Goal: Task Accomplishment & Management: Complete application form

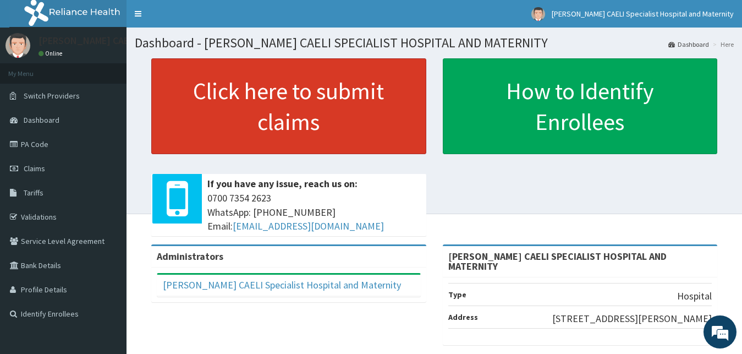
click at [249, 116] on link "Click here to submit claims" at bounding box center [288, 106] width 275 height 96
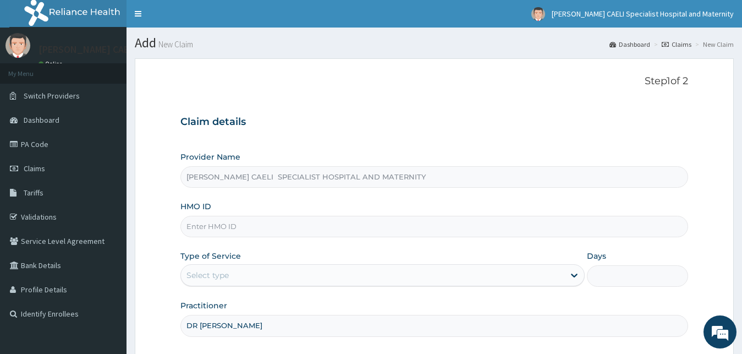
scroll to position [103, 0]
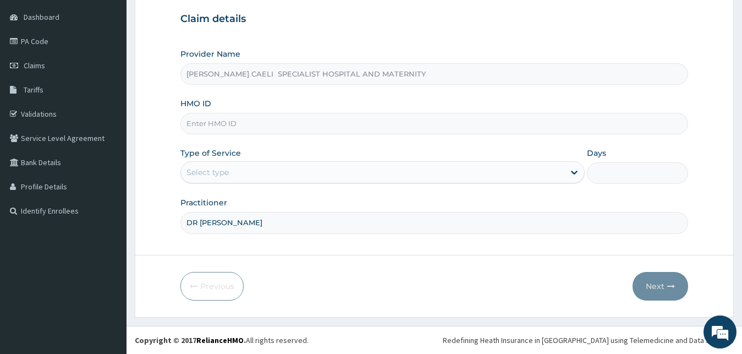
type input "DR [PERSON_NAME]"
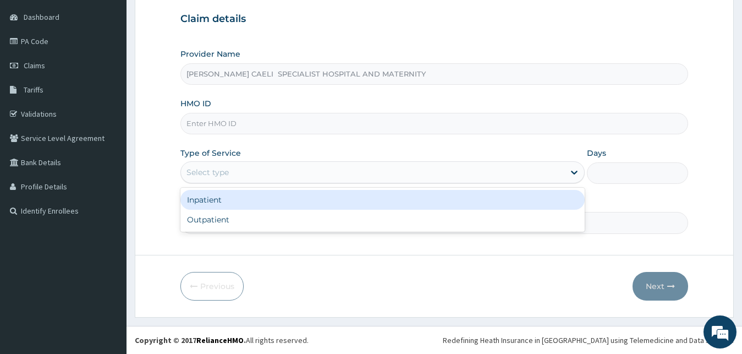
click at [254, 175] on div "Select type" at bounding box center [373, 172] width 384 height 18
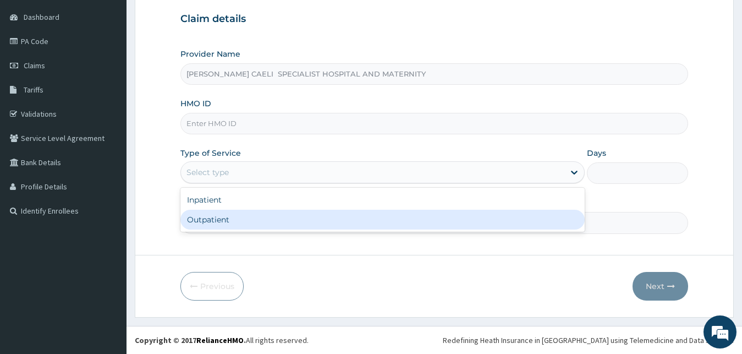
click at [231, 225] on div "Outpatient" at bounding box center [382, 220] width 405 height 20
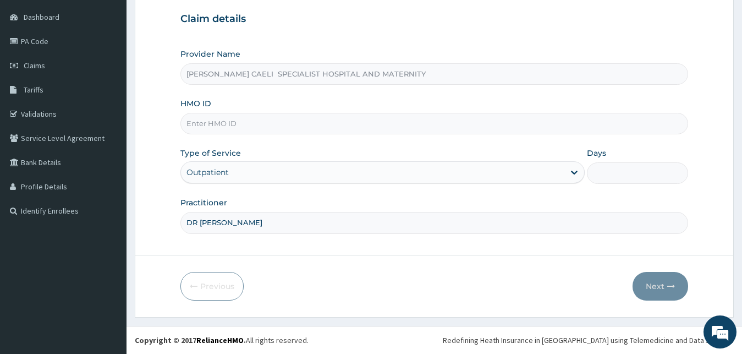
type input "1"
click at [227, 117] on input "HMO ID" at bounding box center [434, 123] width 508 height 21
type input "TPW/10042/A"
click at [649, 287] on button "Next" at bounding box center [661, 286] width 56 height 29
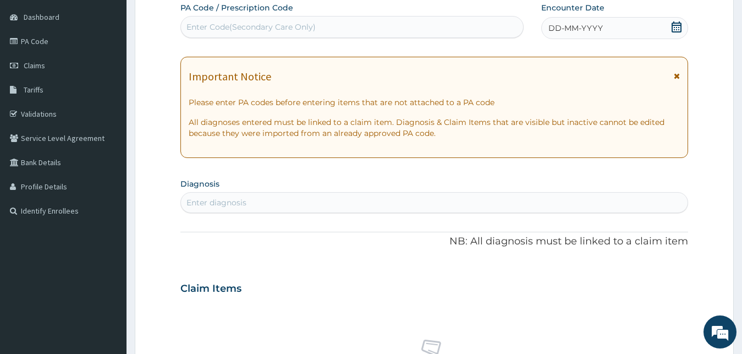
click at [571, 17] on div "Encounter Date DD-MM-YYYY" at bounding box center [614, 20] width 147 height 37
click at [576, 27] on span "DD-MM-YYYY" at bounding box center [576, 28] width 54 height 11
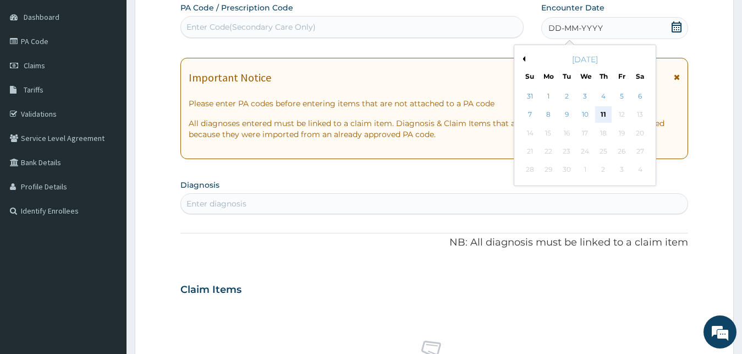
click at [609, 113] on div "11" at bounding box center [603, 115] width 17 height 17
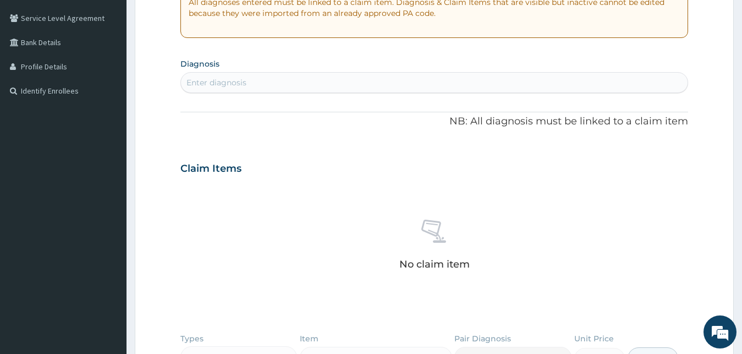
scroll to position [271, 0]
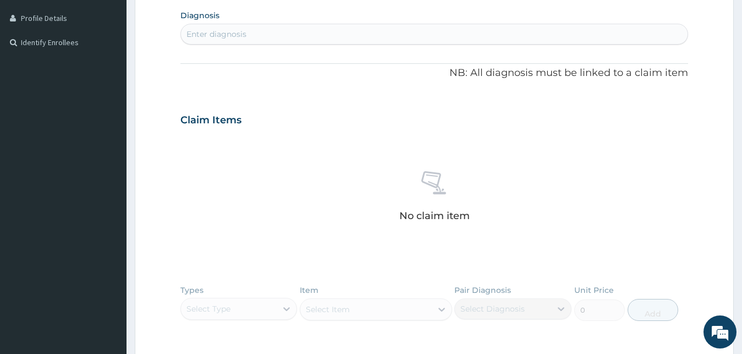
click at [244, 39] on div "Enter diagnosis" at bounding box center [217, 34] width 60 height 11
type input "[MEDICAL_DATA]"
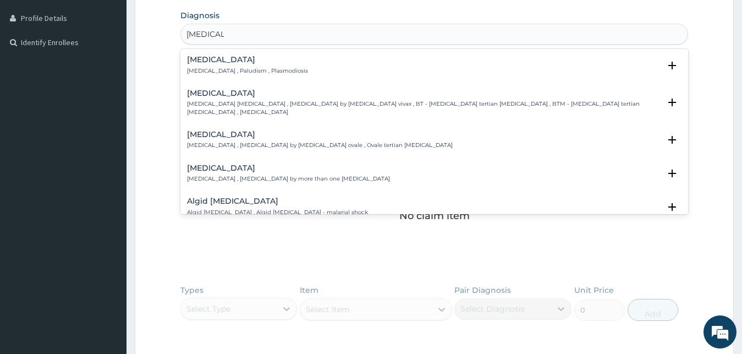
click at [236, 63] on h4 "[MEDICAL_DATA]" at bounding box center [247, 60] width 121 height 8
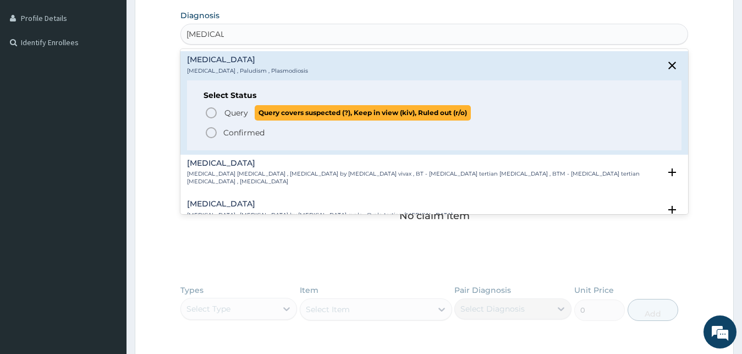
click at [228, 115] on span "Query" at bounding box center [237, 112] width 24 height 11
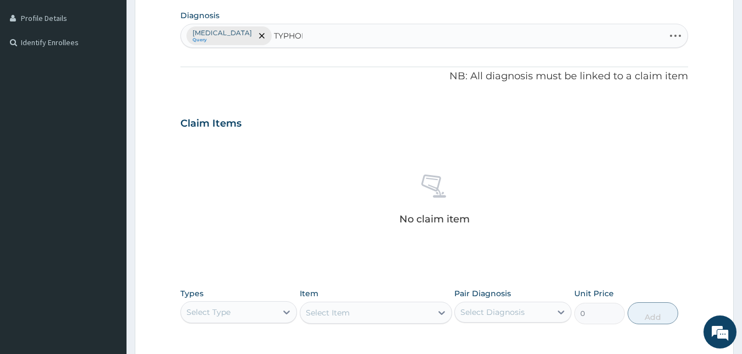
type input "TYPHOID"
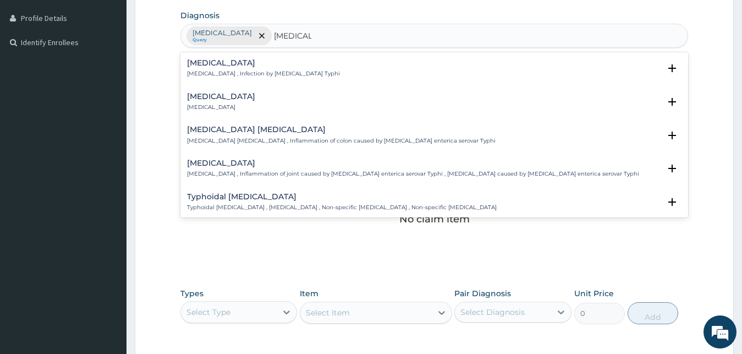
click at [221, 78] on p "[MEDICAL_DATA] , Infection by [MEDICAL_DATA] Typhi" at bounding box center [263, 74] width 153 height 8
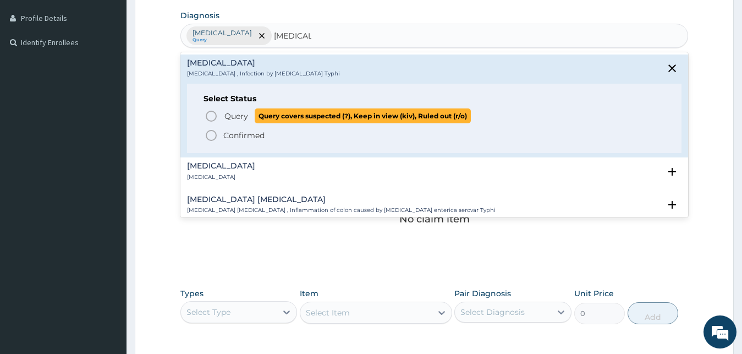
click at [231, 121] on span "Query" at bounding box center [237, 116] width 24 height 11
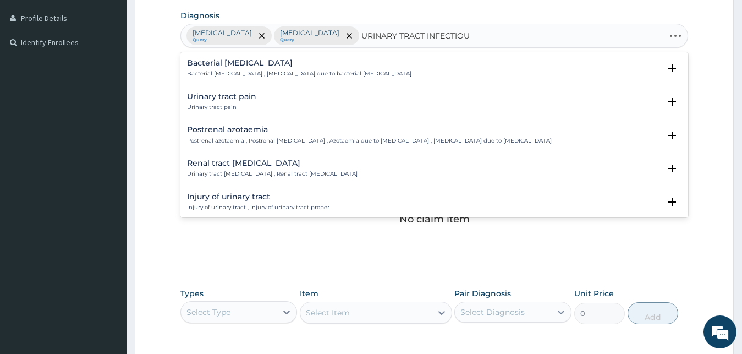
type input "URINARY TRACT INFECTIOUS"
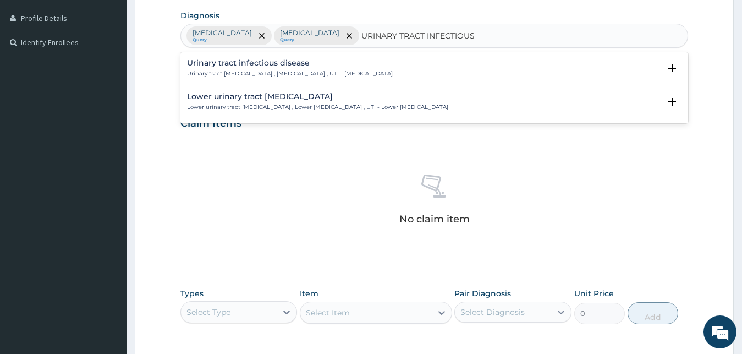
click at [264, 61] on h4 "Urinary tract infectious disease" at bounding box center [290, 63] width 206 height 8
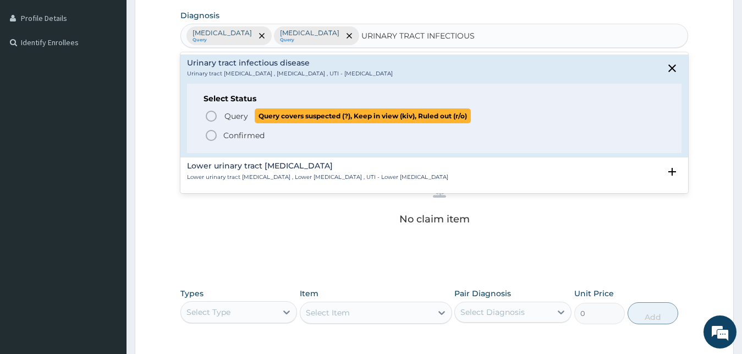
click at [243, 119] on span "Query" at bounding box center [237, 116] width 24 height 11
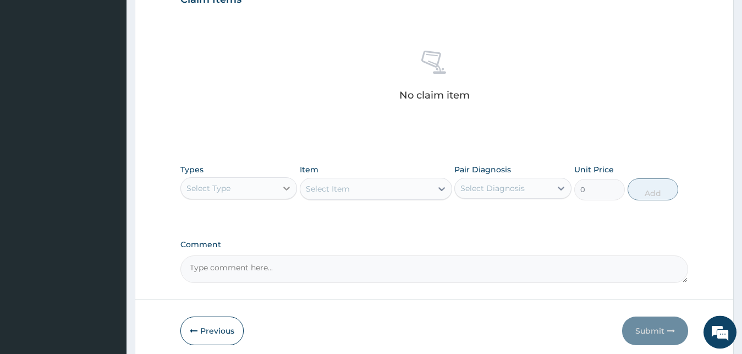
scroll to position [440, 0]
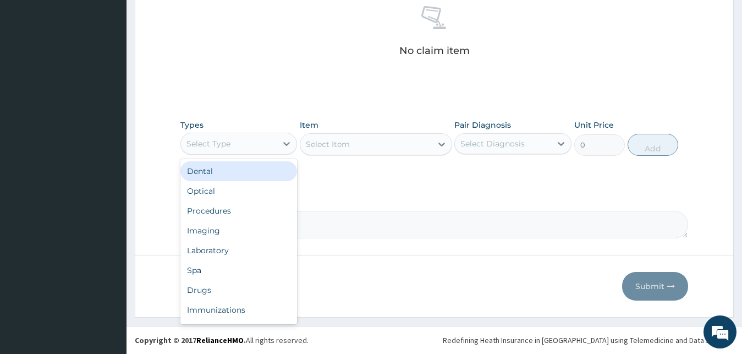
click at [244, 140] on div "Select Type" at bounding box center [229, 144] width 96 height 18
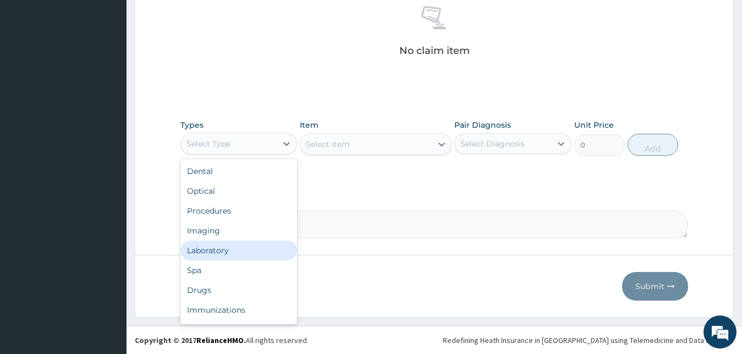
click at [240, 245] on div "Laboratory" at bounding box center [238, 250] width 117 height 20
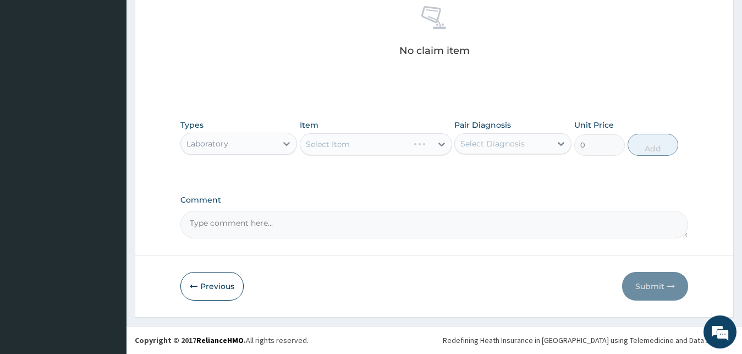
click at [501, 146] on div "Select Diagnosis" at bounding box center [493, 143] width 64 height 11
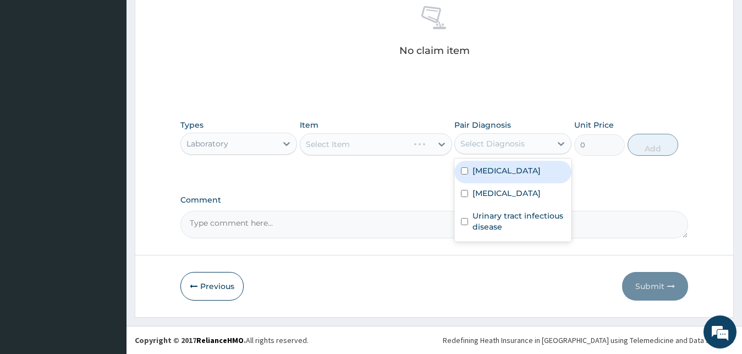
click at [485, 178] on div "Malaria" at bounding box center [513, 172] width 117 height 23
checkbox input "true"
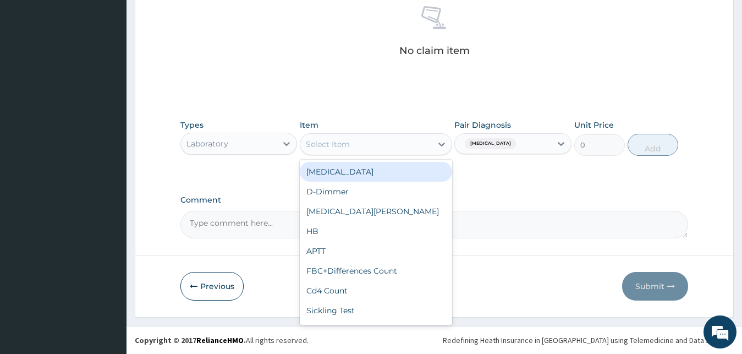
click at [387, 153] on div "Select Item" at bounding box center [376, 144] width 152 height 22
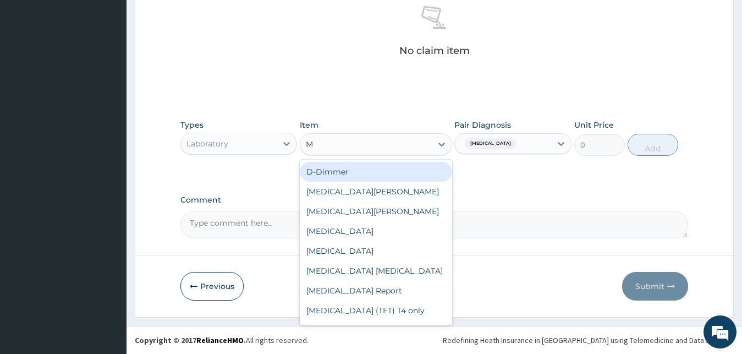
type input "MP"
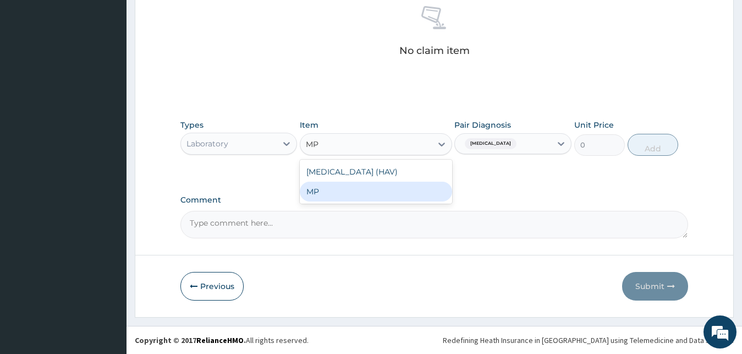
click at [355, 189] on div "MP" at bounding box center [376, 192] width 152 height 20
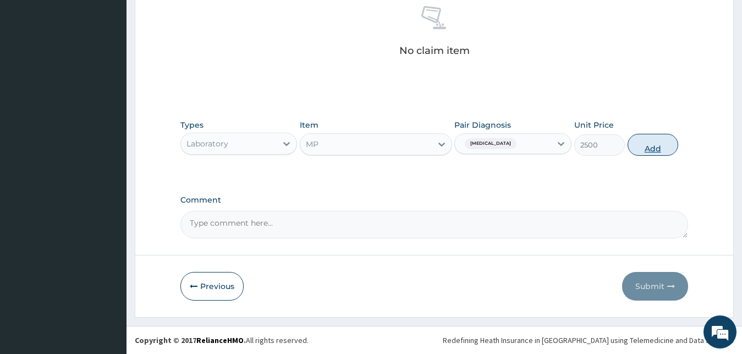
click at [647, 143] on button "Add" at bounding box center [653, 145] width 51 height 22
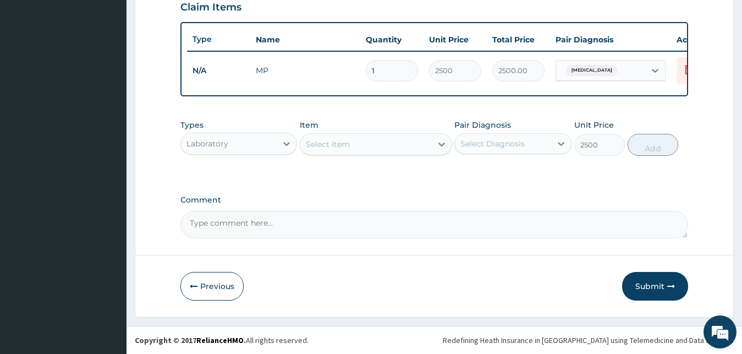
type input "0"
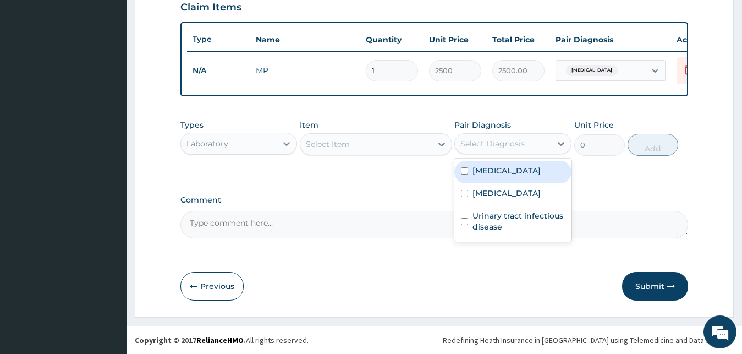
click at [487, 139] on div "Select Diagnosis" at bounding box center [493, 143] width 64 height 11
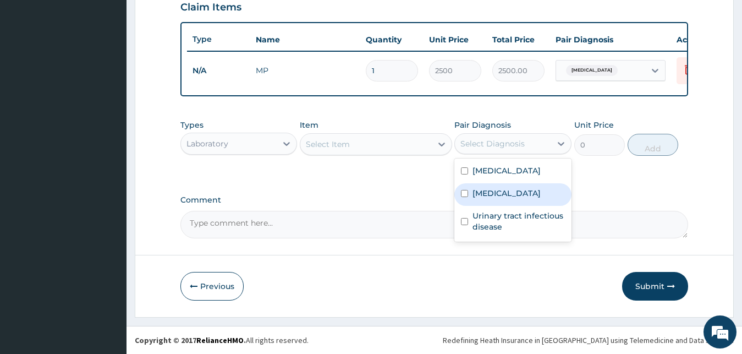
click at [488, 199] on div "Typhoid fever" at bounding box center [513, 194] width 117 height 23
checkbox input "true"
click at [351, 138] on div "Select Item" at bounding box center [366, 144] width 132 height 18
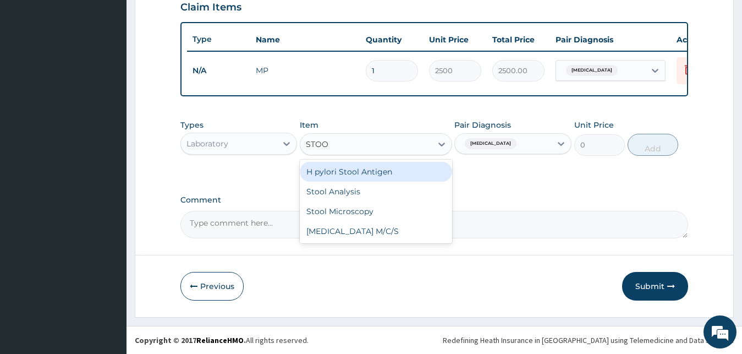
type input "STOOL"
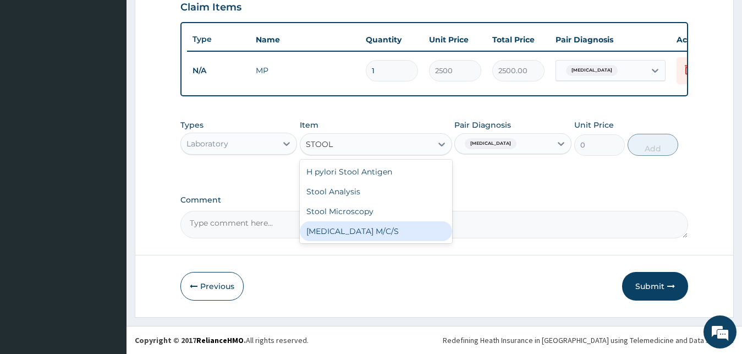
click at [357, 234] on div "Stool Culture M/C/S" at bounding box center [376, 231] width 152 height 20
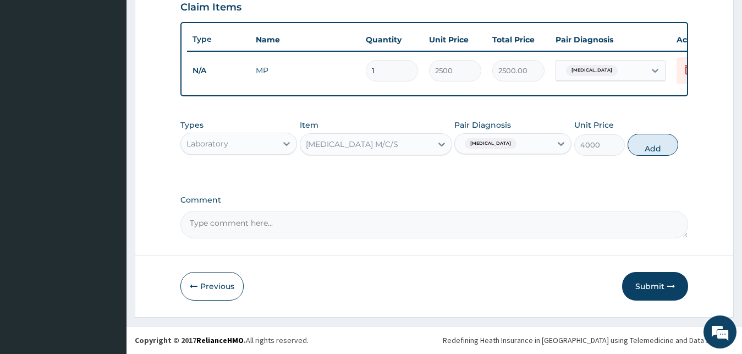
drag, startPoint x: 643, startPoint y: 150, endPoint x: 587, endPoint y: 146, distance: 55.7
click at [643, 149] on button "Add" at bounding box center [653, 145] width 51 height 22
type input "0"
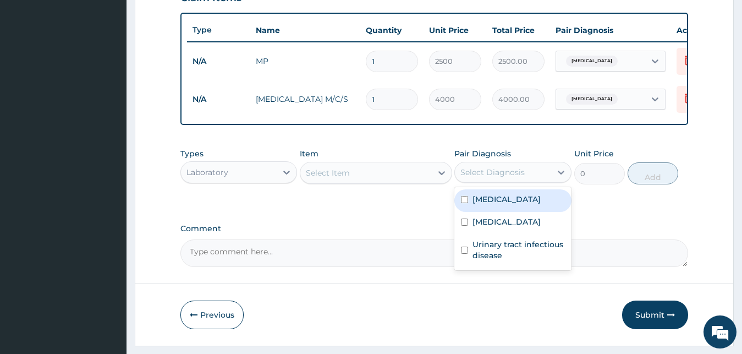
click at [507, 178] on div "Select Diagnosis" at bounding box center [493, 172] width 64 height 11
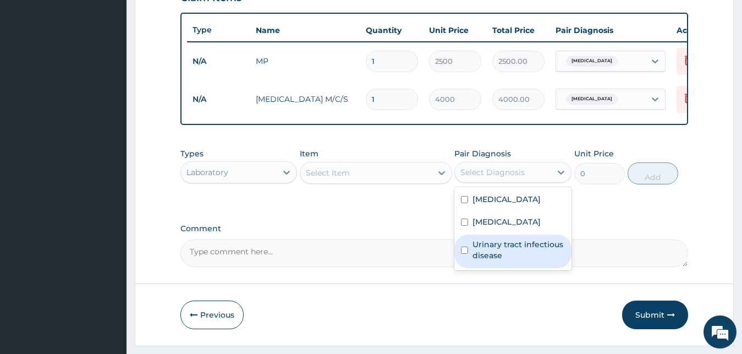
click at [500, 251] on label "Urinary tract infectious disease" at bounding box center [519, 250] width 92 height 22
checkbox input "true"
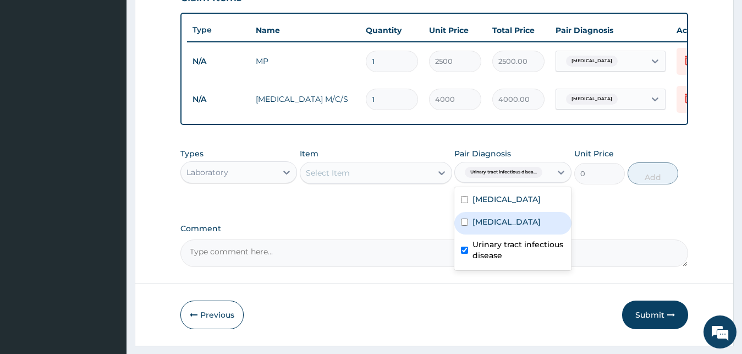
click at [363, 176] on div "Select Item" at bounding box center [366, 173] width 132 height 18
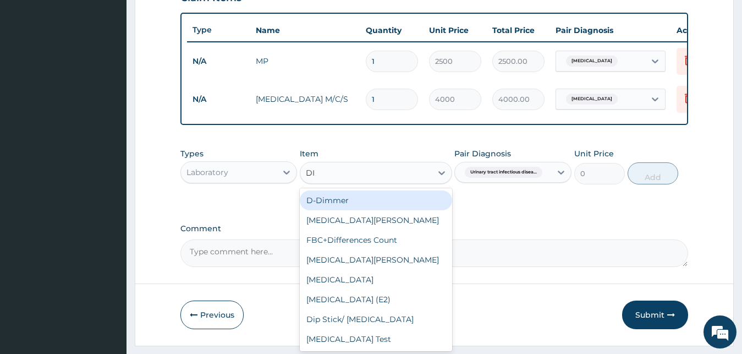
type input "DIP"
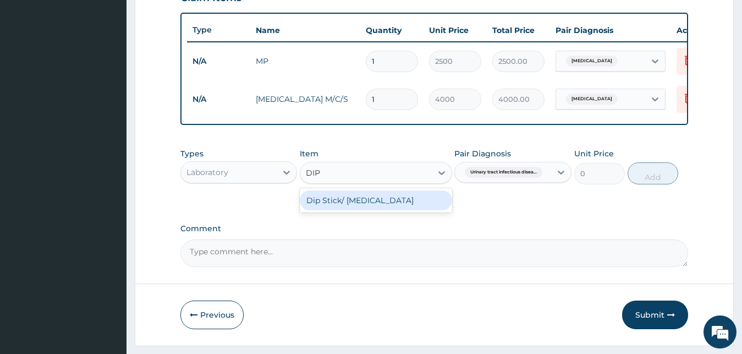
click at [372, 205] on div "Dip Stick/ Urinalysis" at bounding box center [376, 200] width 152 height 20
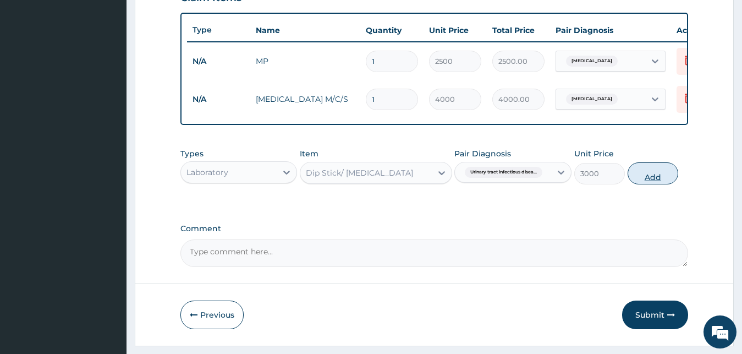
click at [647, 183] on button "Add" at bounding box center [653, 173] width 51 height 22
type input "0"
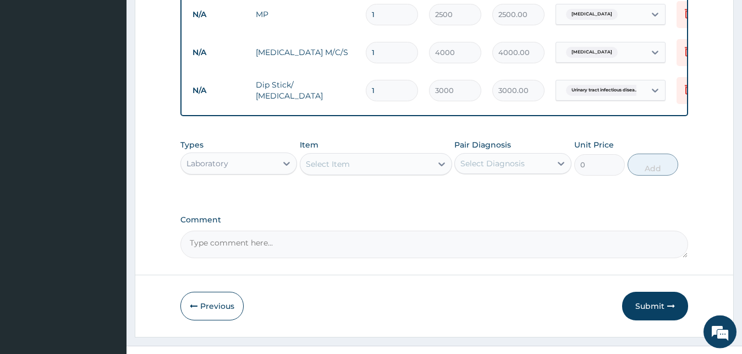
scroll to position [473, 0]
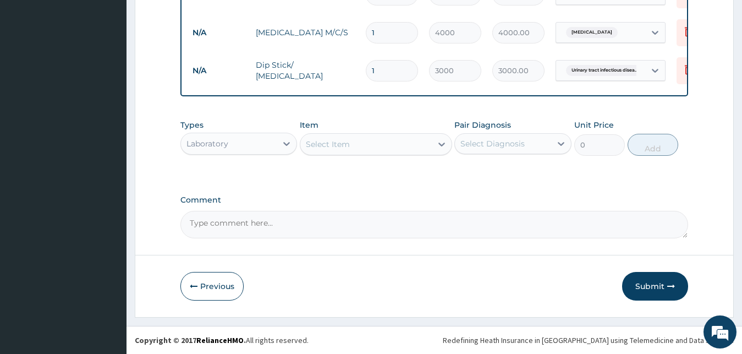
click at [520, 149] on div "Select Diagnosis" at bounding box center [493, 143] width 64 height 11
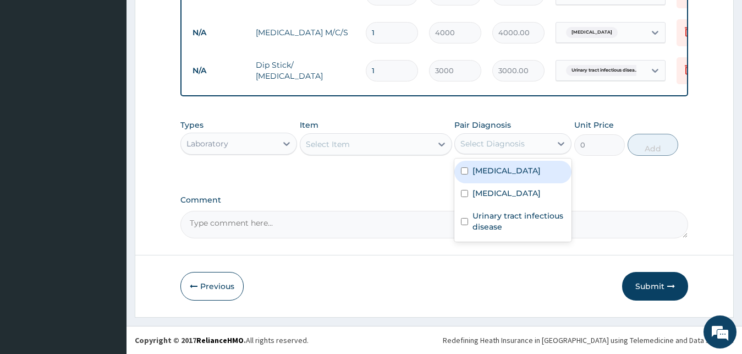
click at [500, 179] on div "Malaria" at bounding box center [513, 172] width 117 height 23
checkbox input "true"
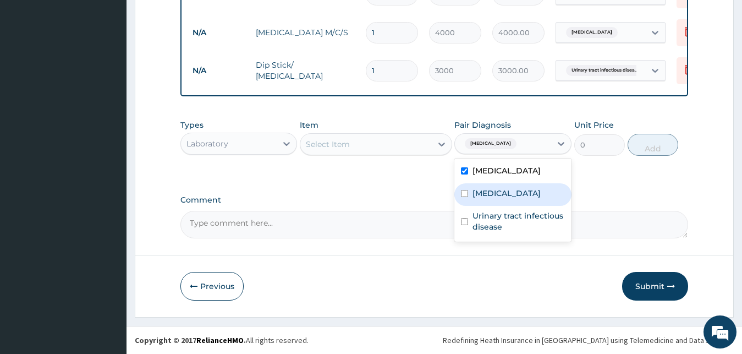
click at [498, 189] on label "Typhoid fever" at bounding box center [507, 193] width 68 height 11
checkbox input "true"
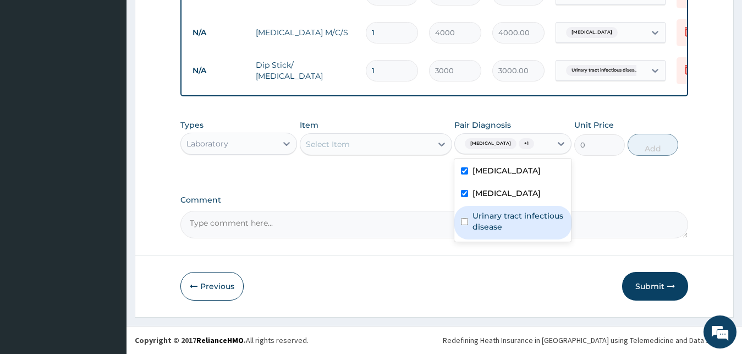
click at [499, 219] on label "Urinary tract infectious disease" at bounding box center [519, 221] width 92 height 22
checkbox input "true"
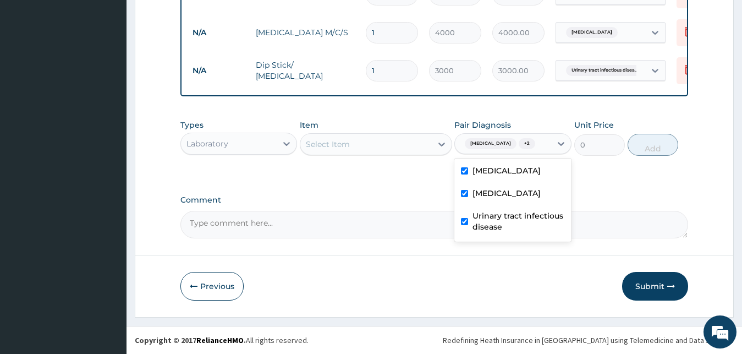
click at [216, 143] on div "Laboratory" at bounding box center [208, 143] width 42 height 11
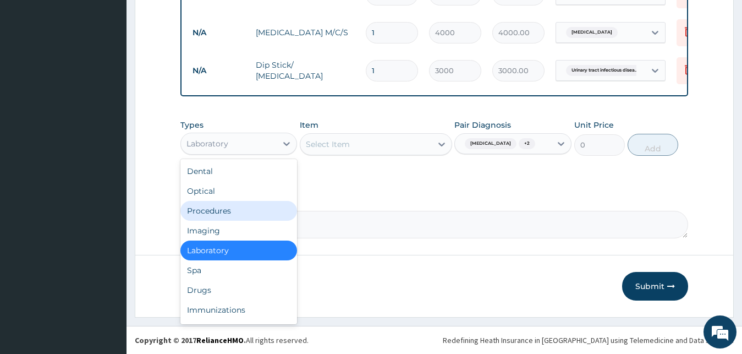
click at [243, 208] on div "Procedures" at bounding box center [238, 211] width 117 height 20
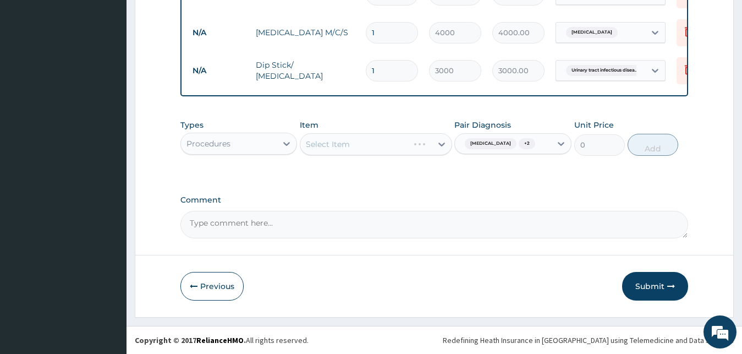
click at [379, 144] on div "Select Item" at bounding box center [376, 144] width 152 height 22
click at [382, 145] on div "Select Item" at bounding box center [366, 144] width 132 height 18
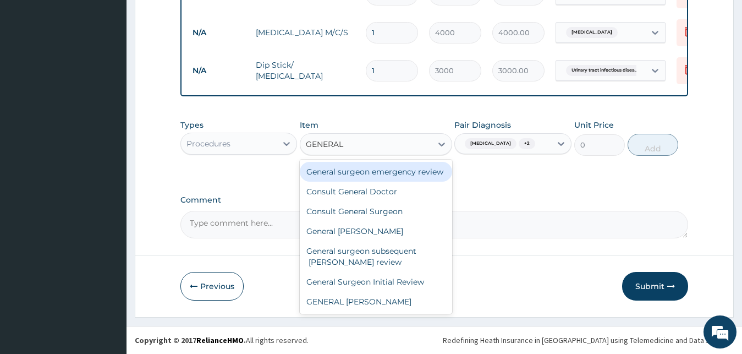
type input "GENERAL D"
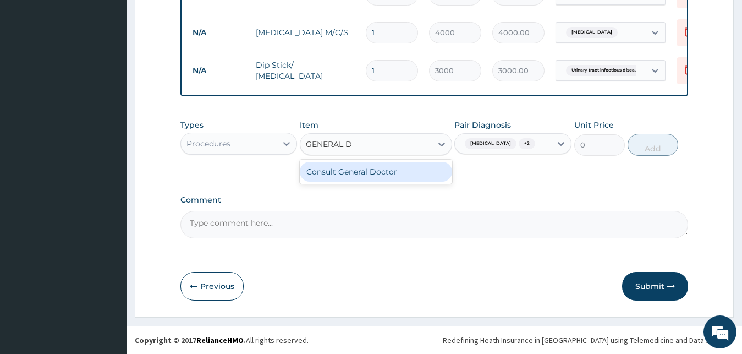
click at [380, 179] on div "Consult General Doctor" at bounding box center [376, 172] width 152 height 20
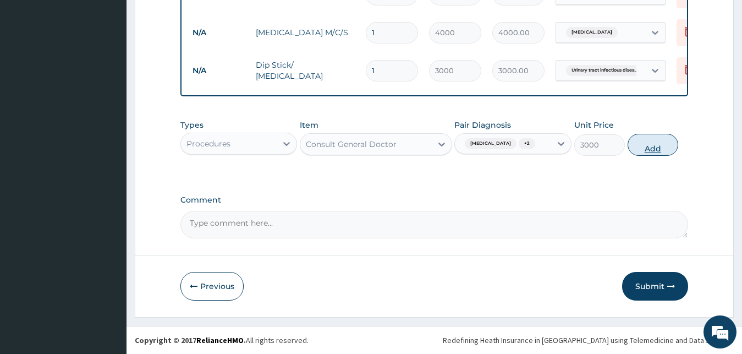
click at [651, 149] on button "Add" at bounding box center [653, 145] width 51 height 22
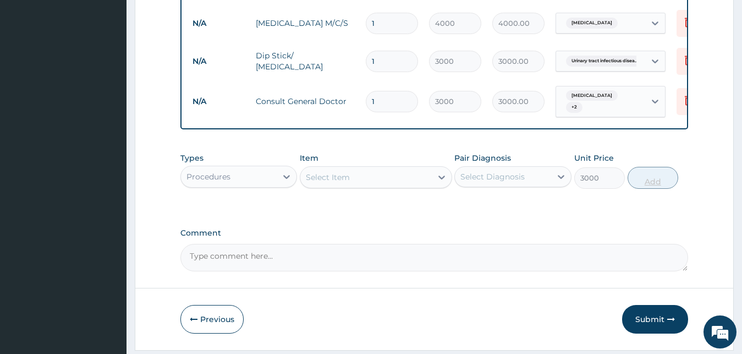
type input "0"
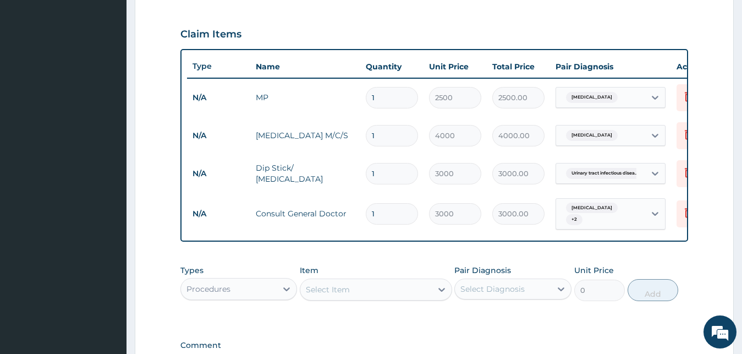
scroll to position [511, 0]
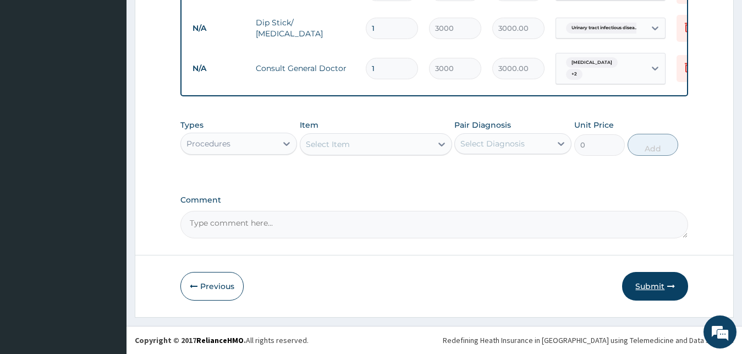
click at [652, 290] on button "Submit" at bounding box center [655, 286] width 66 height 29
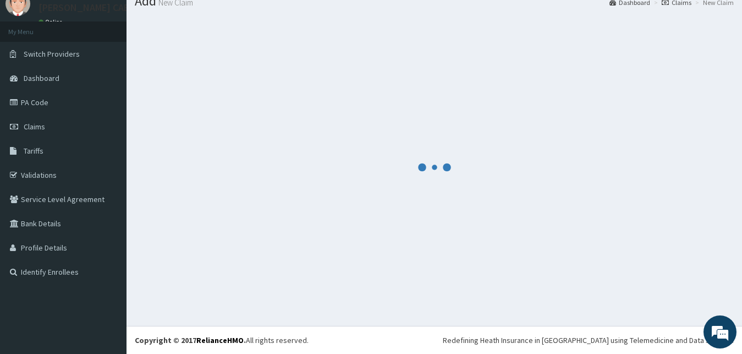
scroll to position [42, 0]
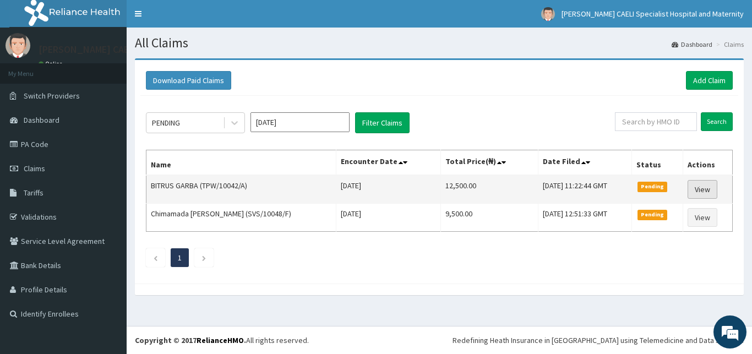
click at [697, 184] on link "View" at bounding box center [702, 189] width 30 height 19
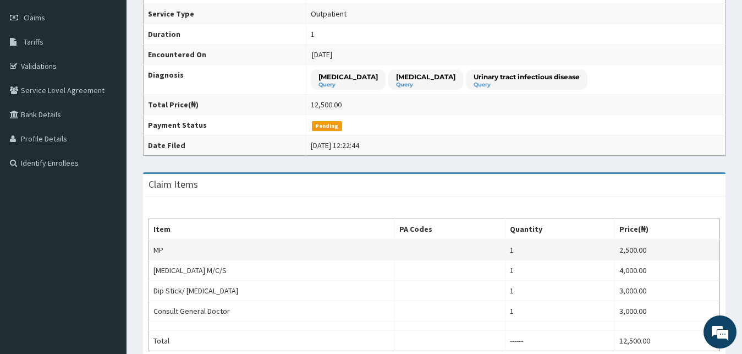
scroll to position [168, 0]
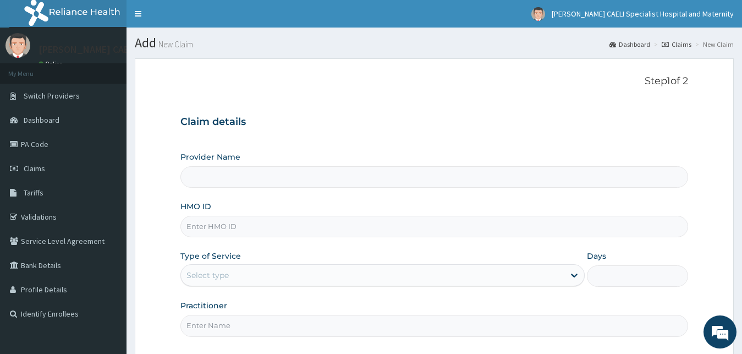
type input "[PERSON_NAME] CAELI SPECIALIST HOSPITAL AND MATERNITY"
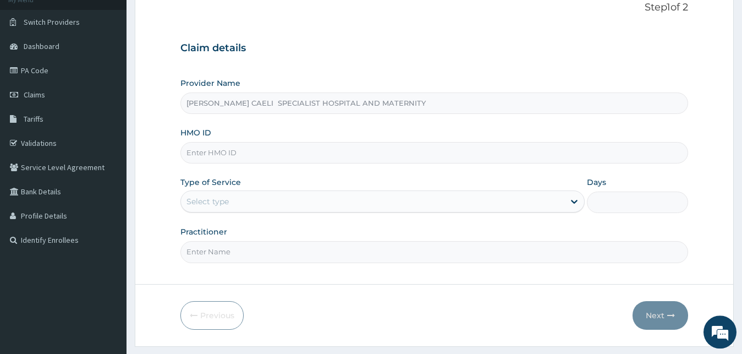
scroll to position [103, 0]
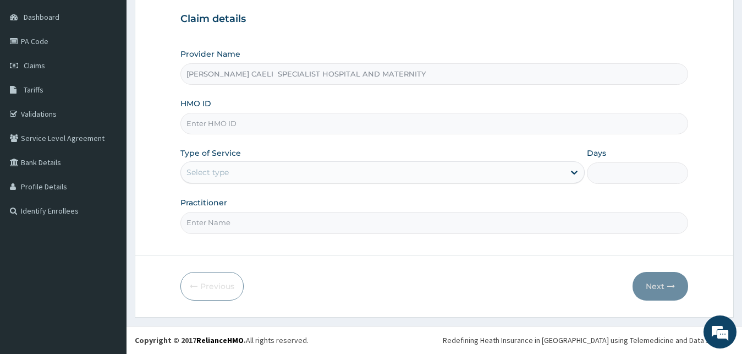
click at [239, 227] on input "Practitioner" at bounding box center [434, 222] width 508 height 21
type input "DR IKEM-OMALIKO BARBARA"
click at [268, 178] on div "Select type" at bounding box center [373, 172] width 384 height 18
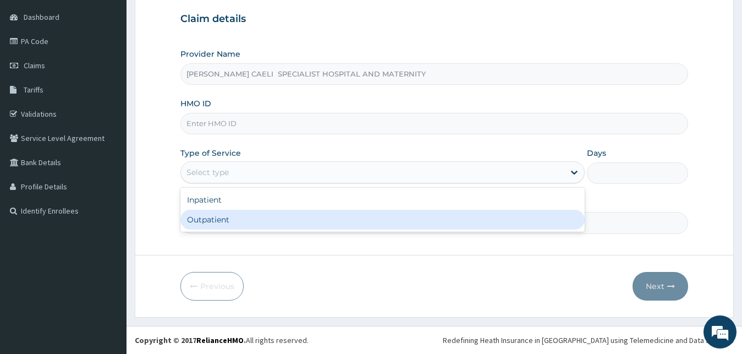
click at [241, 216] on div "Outpatient" at bounding box center [382, 220] width 405 height 20
type input "1"
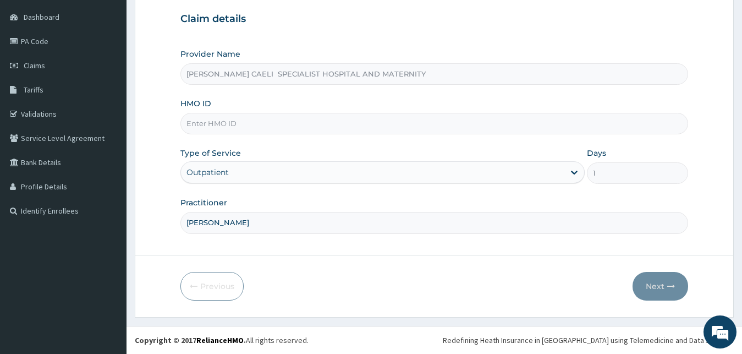
click at [229, 127] on input "HMO ID" at bounding box center [434, 123] width 508 height 21
type input "RET/46539/A"
click at [654, 287] on button "Next" at bounding box center [661, 286] width 56 height 29
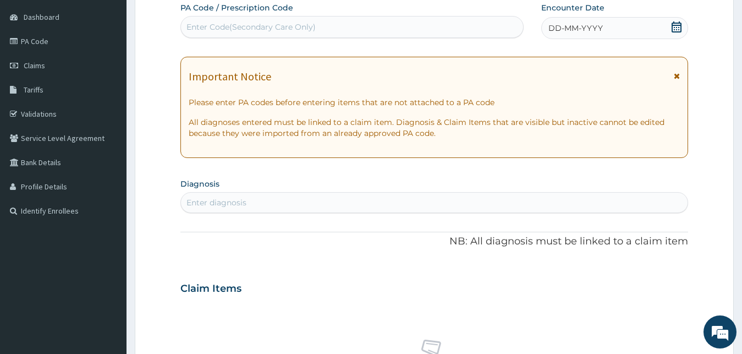
click at [258, 34] on div "Enter Code(Secondary Care Only)" at bounding box center [352, 27] width 342 height 18
type input "PA/DE6080"
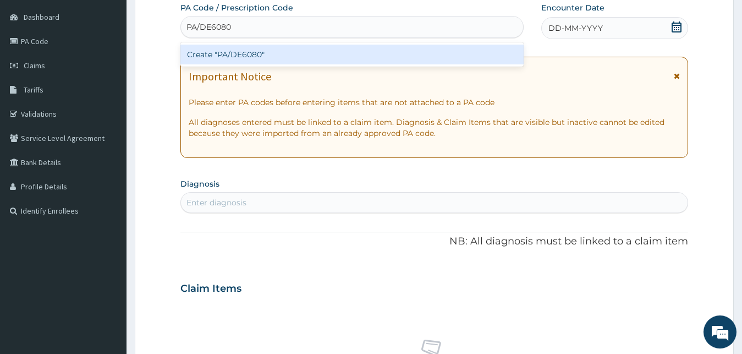
click at [258, 54] on div "Create "PA/DE6080"" at bounding box center [351, 55] width 343 height 20
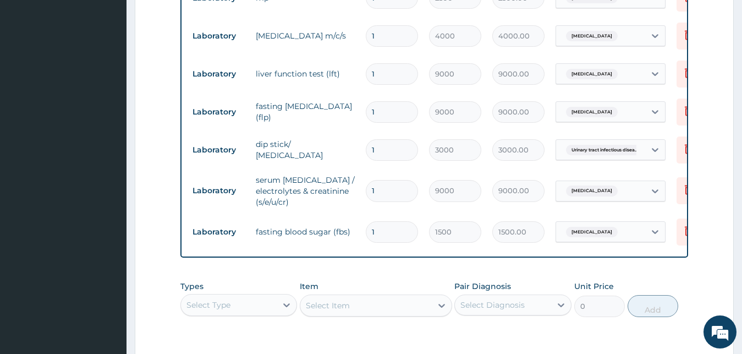
scroll to position [726, 0]
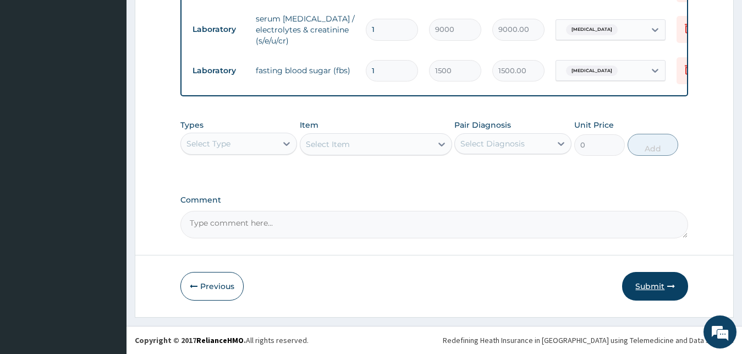
click at [647, 285] on button "Submit" at bounding box center [655, 286] width 66 height 29
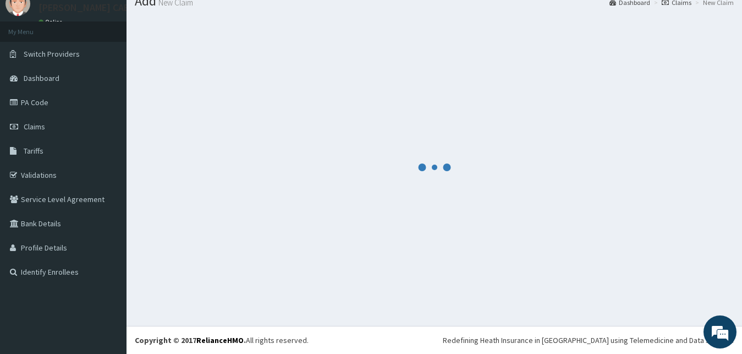
scroll to position [42, 0]
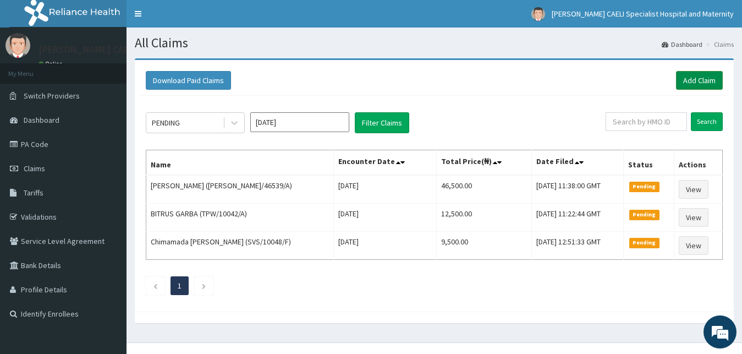
click at [702, 81] on link "Add Claim" at bounding box center [699, 80] width 47 height 19
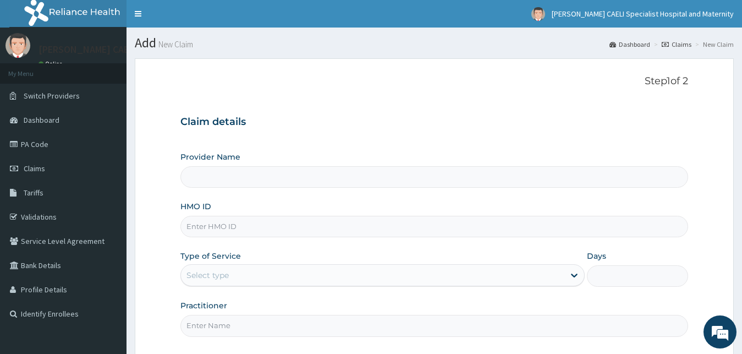
type input "[PERSON_NAME] CAELI SPECIALIST HOSPITAL AND MATERNITY"
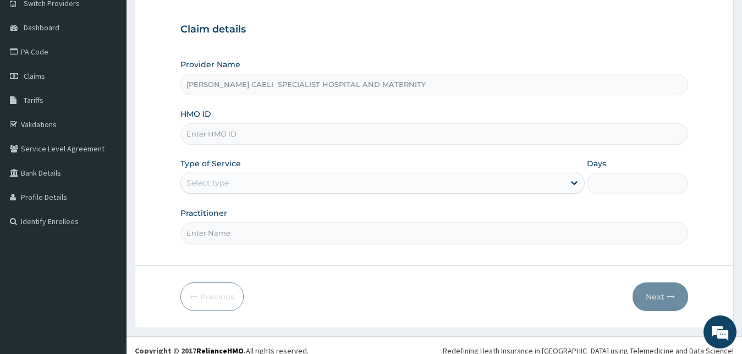
scroll to position [103, 0]
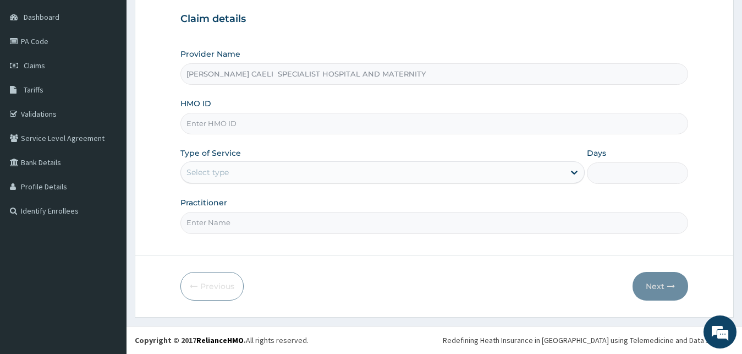
click at [247, 225] on input "Practitioner" at bounding box center [434, 222] width 508 height 21
type input "DR [PERSON_NAME]"
click at [316, 172] on div "Select type" at bounding box center [373, 172] width 384 height 18
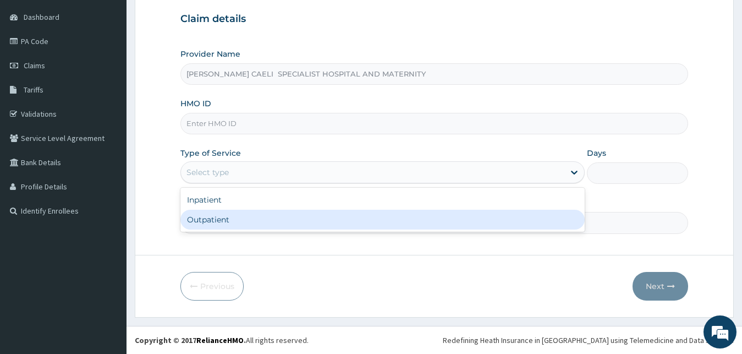
click at [261, 216] on div "Outpatient" at bounding box center [382, 220] width 405 height 20
type input "1"
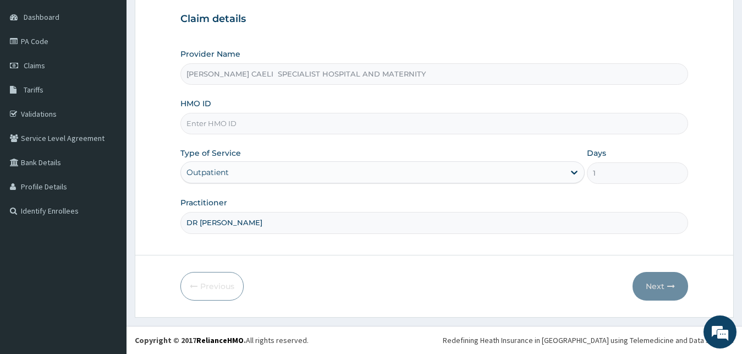
click at [271, 123] on input "HMO ID" at bounding box center [434, 123] width 508 height 21
type input "PID/10004/A"
click at [653, 288] on button "Next" at bounding box center [661, 286] width 56 height 29
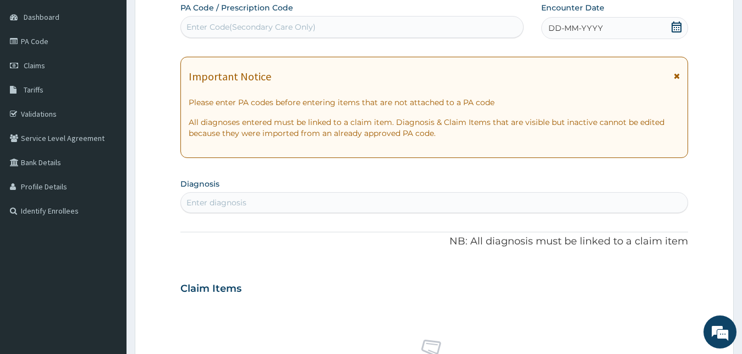
click at [564, 26] on span "DD-MM-YYYY" at bounding box center [576, 28] width 54 height 11
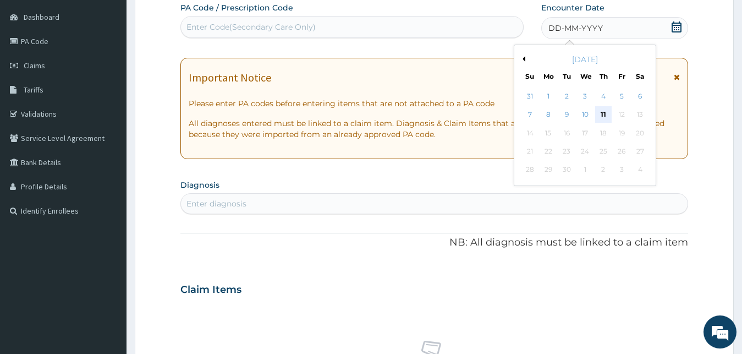
click at [601, 118] on div "11" at bounding box center [603, 115] width 17 height 17
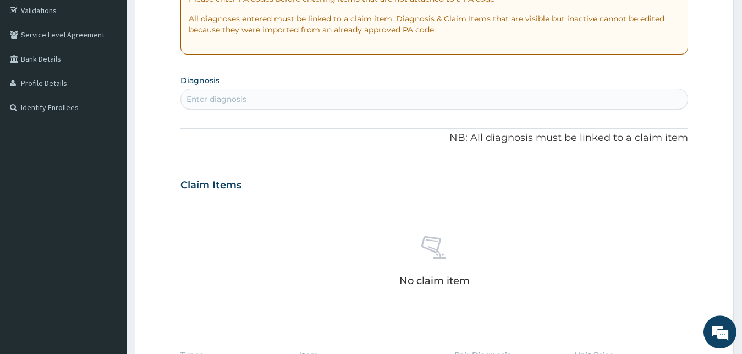
scroll to position [215, 0]
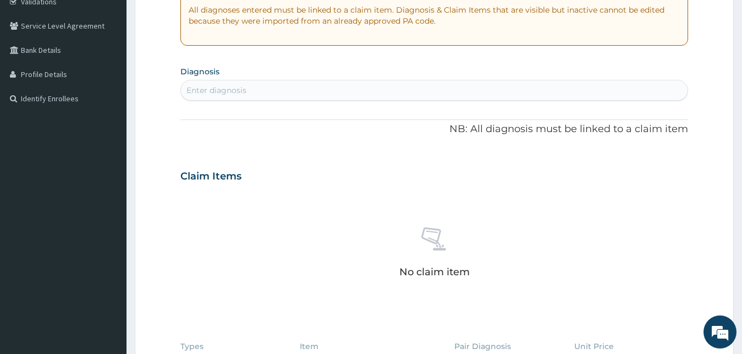
click at [239, 93] on div "Enter diagnosis" at bounding box center [217, 90] width 60 height 11
type input "S"
type input "[MEDICAL_DATA]"
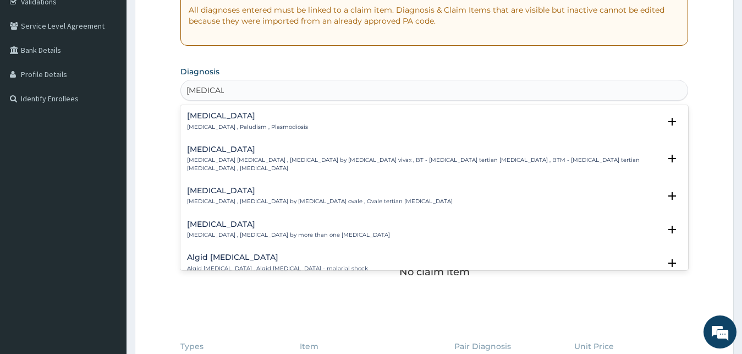
click at [216, 118] on h4 "[MEDICAL_DATA]" at bounding box center [247, 116] width 121 height 8
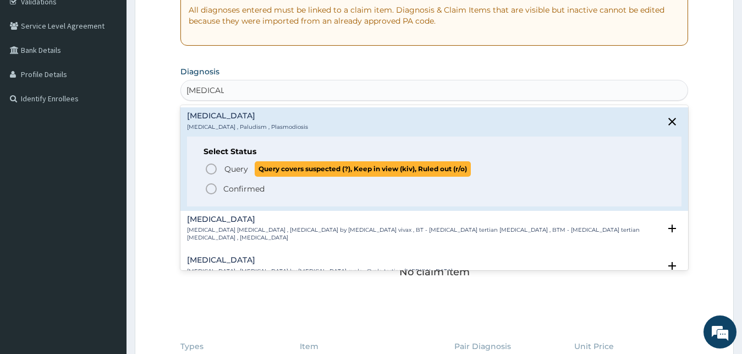
click at [238, 172] on span "Query" at bounding box center [237, 168] width 24 height 11
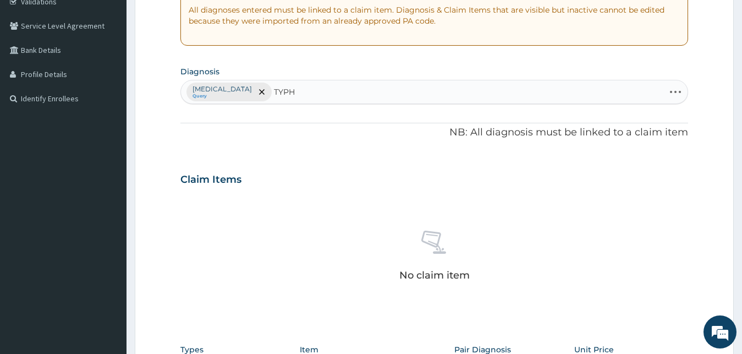
type input "TYPHO"
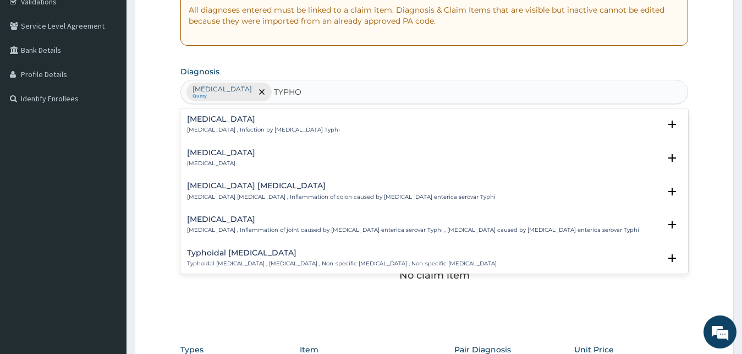
click at [209, 126] on div "Typhoid fever Typhoid fever , Infection by Salmonella Typhi" at bounding box center [263, 124] width 153 height 19
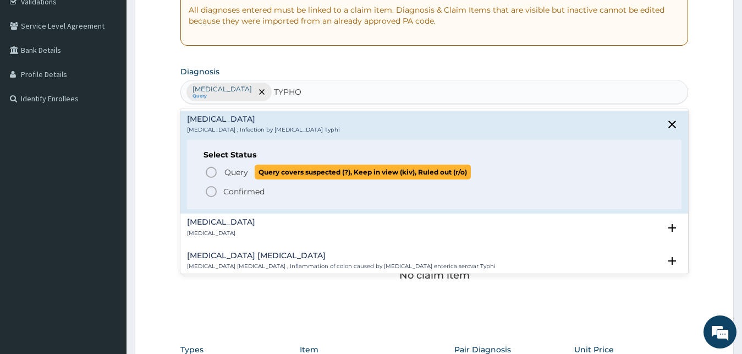
click at [239, 176] on span "Query" at bounding box center [237, 172] width 24 height 11
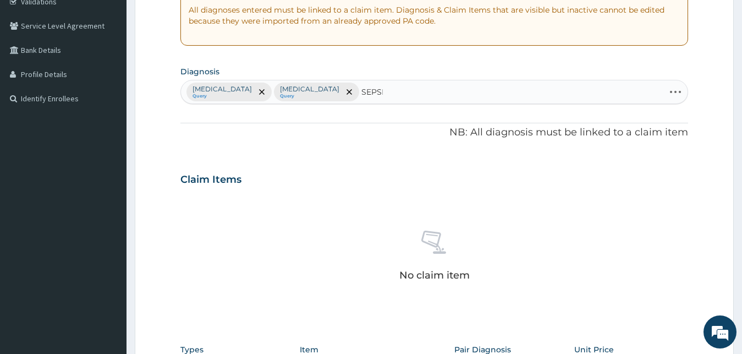
type input "SEPSIS"
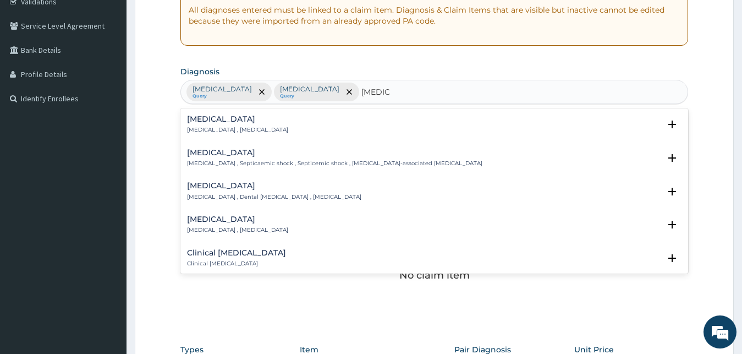
click at [218, 124] on div "Sepsis Systemic infection , Sepsis" at bounding box center [237, 124] width 101 height 19
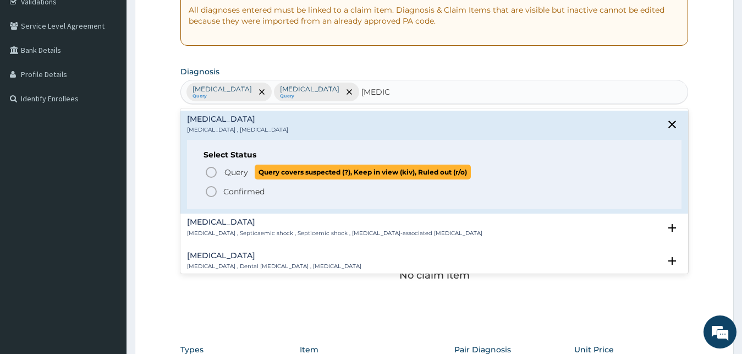
click at [228, 170] on span "Query" at bounding box center [237, 172] width 24 height 11
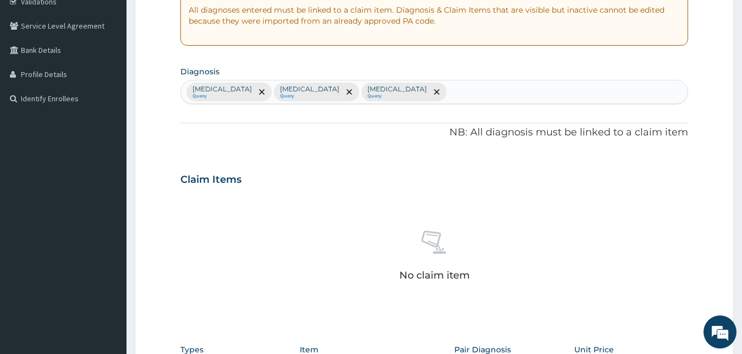
type input "D"
type input "UTI"
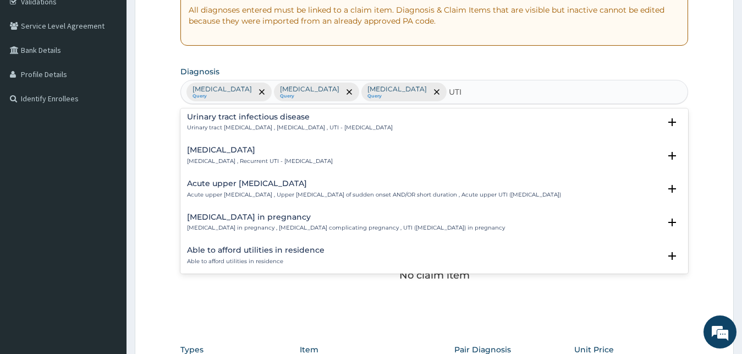
scroll to position [119, 0]
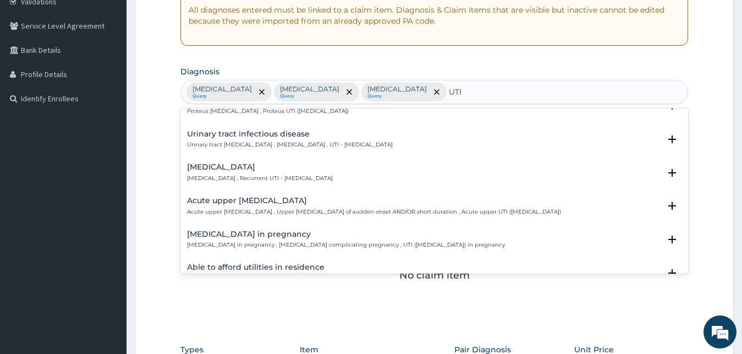
click at [262, 146] on p "Urinary tract infectious disease , Urinary tract infection , UTI - Urinary trac…" at bounding box center [290, 145] width 206 height 8
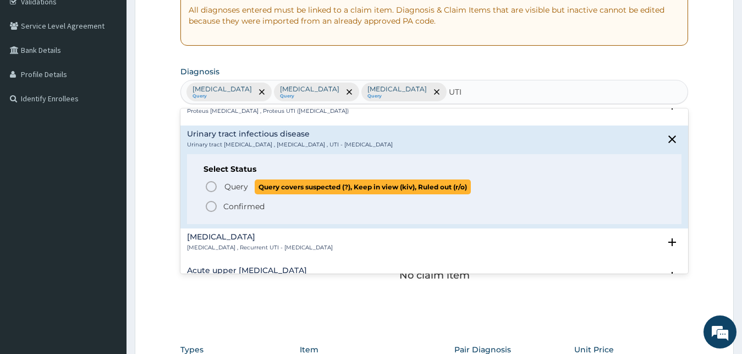
click at [242, 183] on span "Query" at bounding box center [237, 186] width 24 height 11
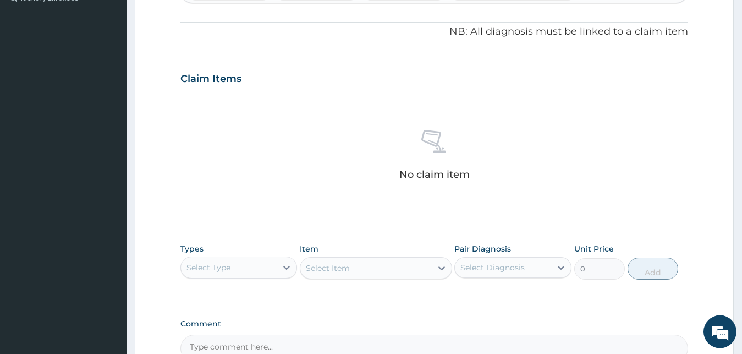
scroll to position [384, 0]
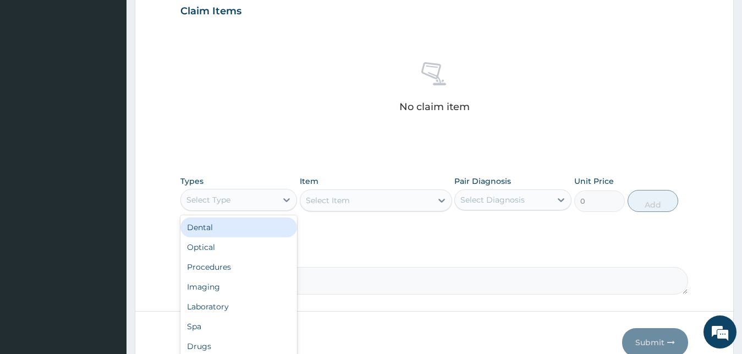
click at [248, 201] on div "Select Type" at bounding box center [229, 200] width 96 height 18
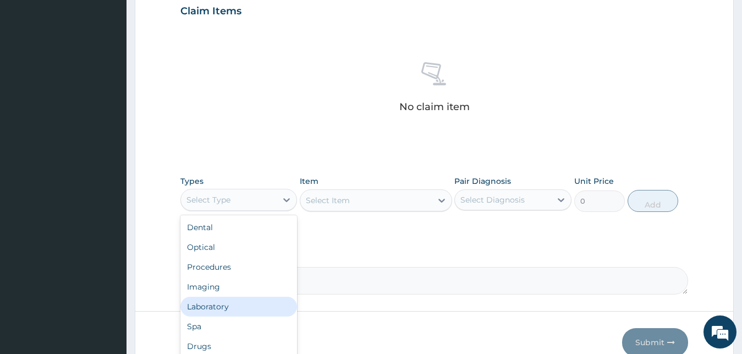
click at [236, 309] on div "Laboratory" at bounding box center [238, 307] width 117 height 20
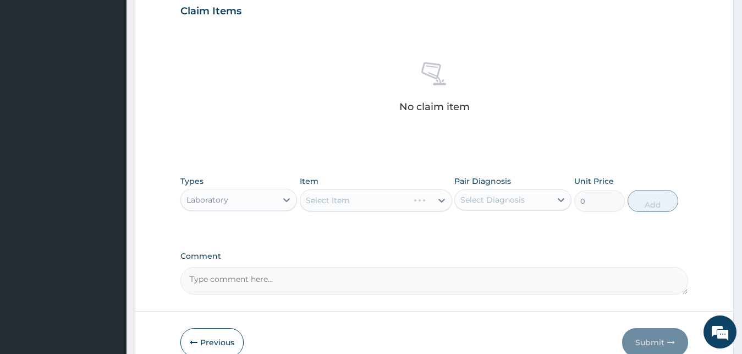
click at [526, 205] on div "Select Diagnosis" at bounding box center [503, 200] width 96 height 18
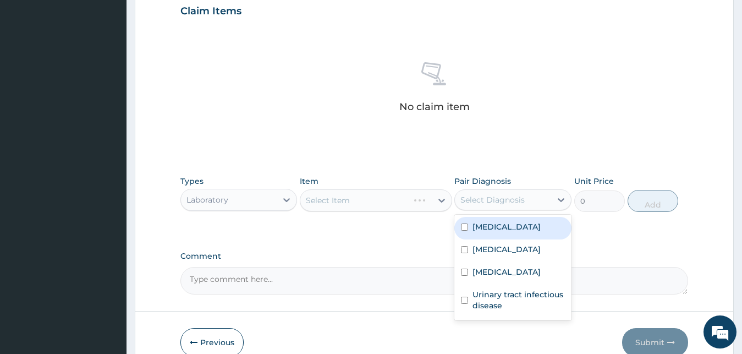
click at [501, 229] on label "Malaria" at bounding box center [507, 226] width 68 height 11
checkbox input "true"
click at [382, 200] on div "Select Item" at bounding box center [354, 200] width 108 height 18
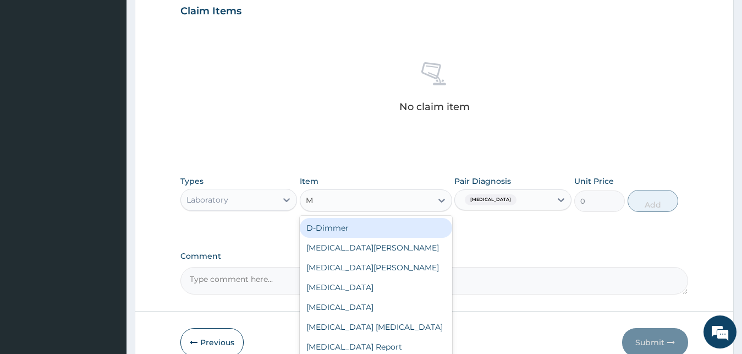
type input "MP"
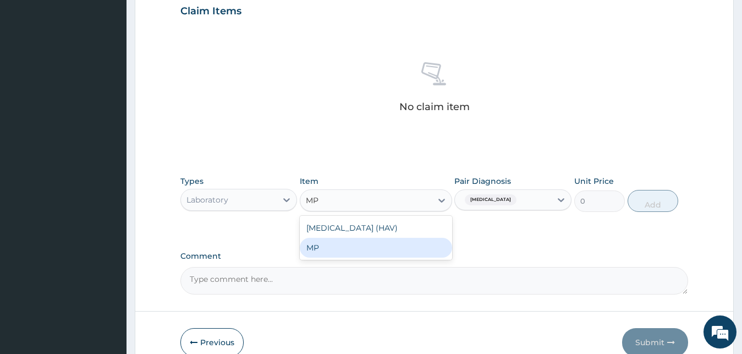
click at [362, 244] on div "MP" at bounding box center [376, 248] width 152 height 20
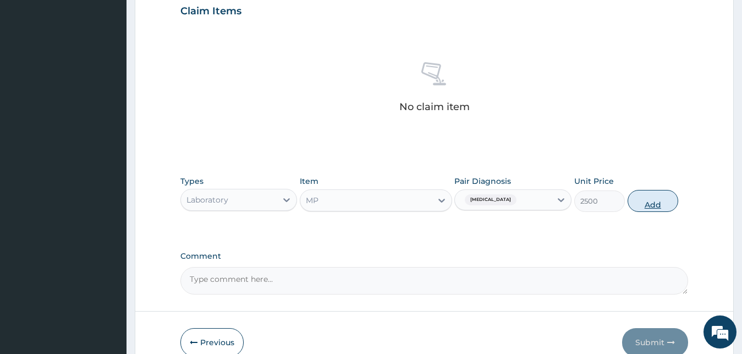
click at [637, 201] on button "Add" at bounding box center [653, 201] width 51 height 22
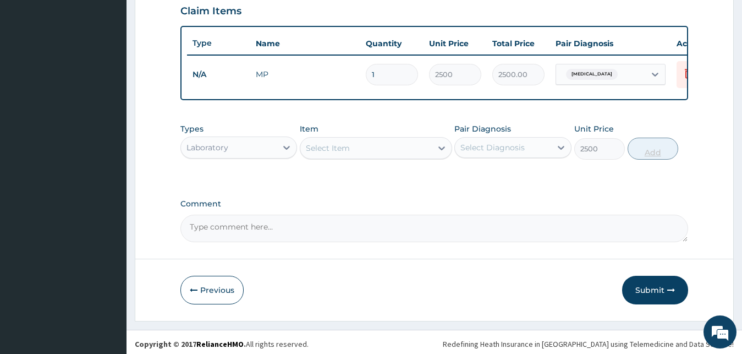
type input "0"
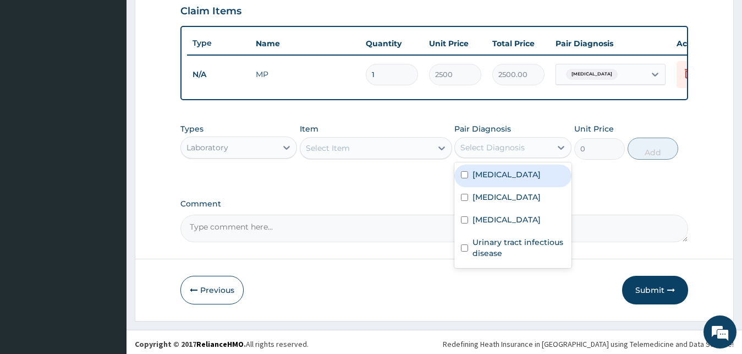
click at [489, 153] on div "Select Diagnosis" at bounding box center [493, 147] width 64 height 11
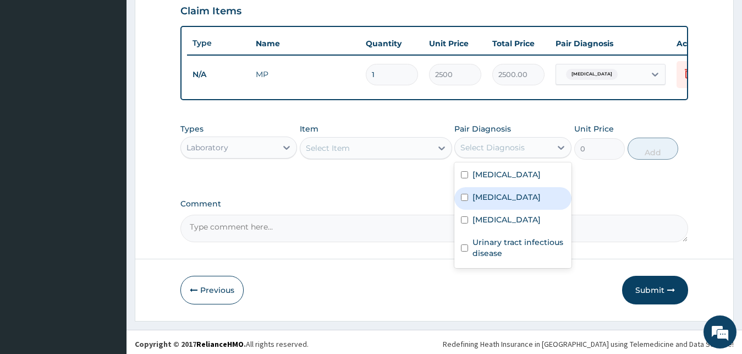
click at [488, 202] on label "Typhoid fever" at bounding box center [507, 196] width 68 height 11
checkbox input "true"
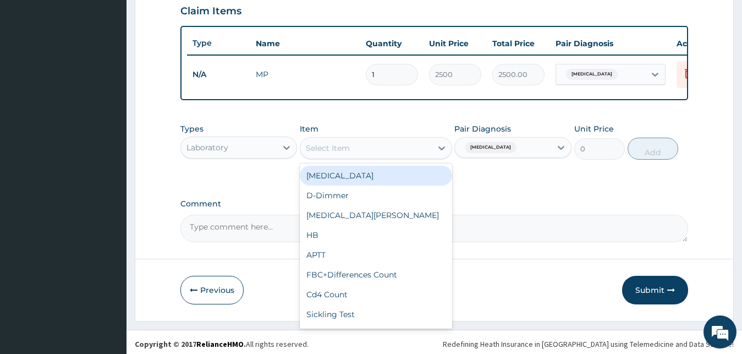
click at [382, 152] on div "Select Item" at bounding box center [366, 148] width 132 height 18
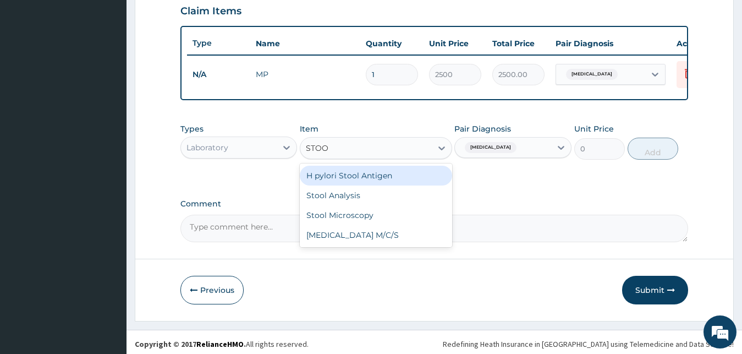
type input "STOOL"
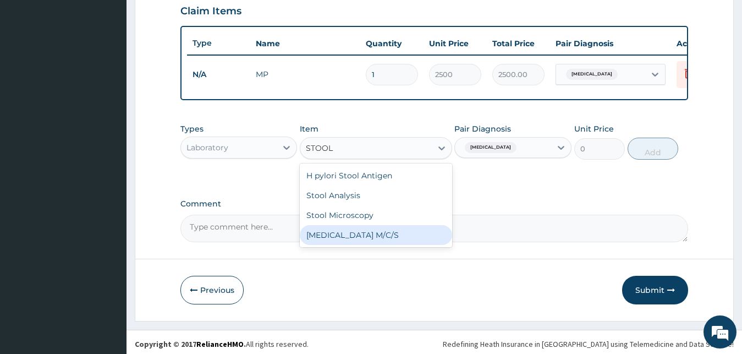
click at [369, 241] on div "Stool Culture M/C/S" at bounding box center [376, 235] width 152 height 20
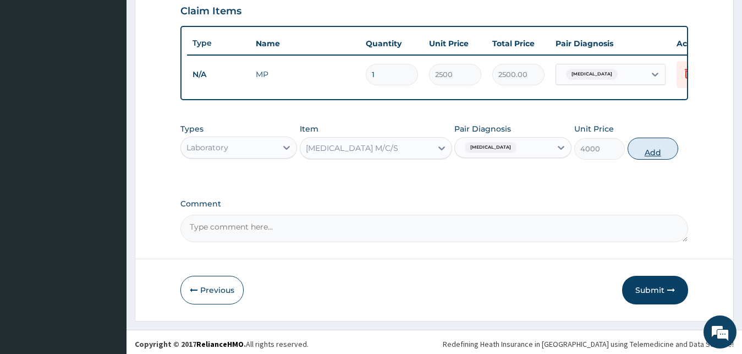
click at [638, 159] on button "Add" at bounding box center [653, 149] width 51 height 22
type input "0"
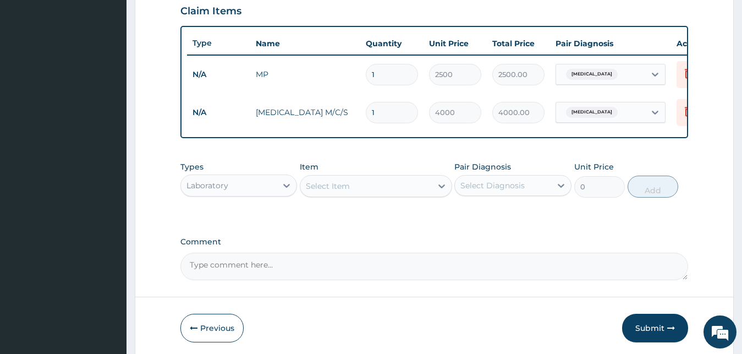
click at [514, 188] on div "Select Diagnosis" at bounding box center [503, 186] width 96 height 18
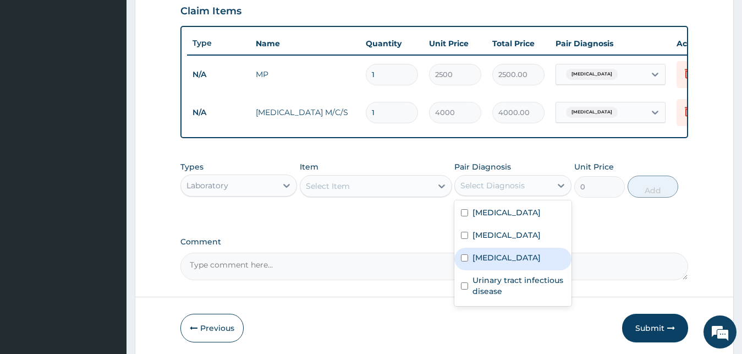
click at [497, 270] on div "Sepsis" at bounding box center [513, 259] width 117 height 23
checkbox input "true"
click at [394, 195] on div "Select Item" at bounding box center [366, 186] width 132 height 18
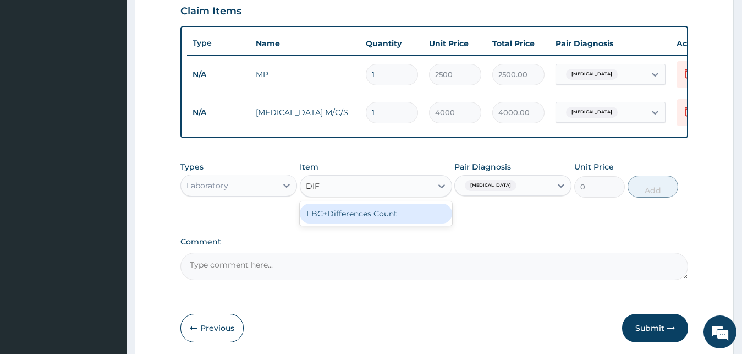
type input "DIFF"
click at [405, 223] on div "FBC+Differences Count" at bounding box center [376, 214] width 152 height 20
type input "5500"
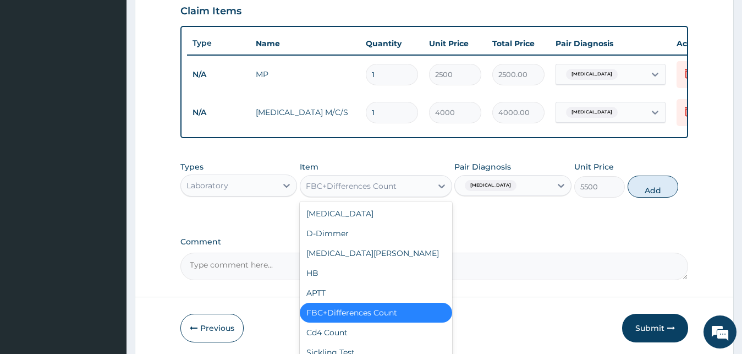
click at [391, 191] on div "FBC+Differences Count" at bounding box center [351, 185] width 91 height 11
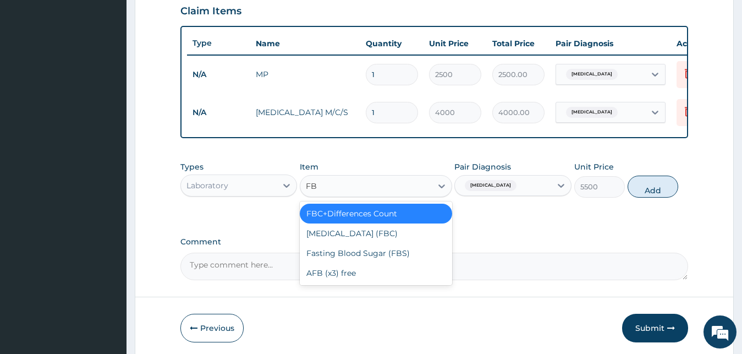
type input "FBC"
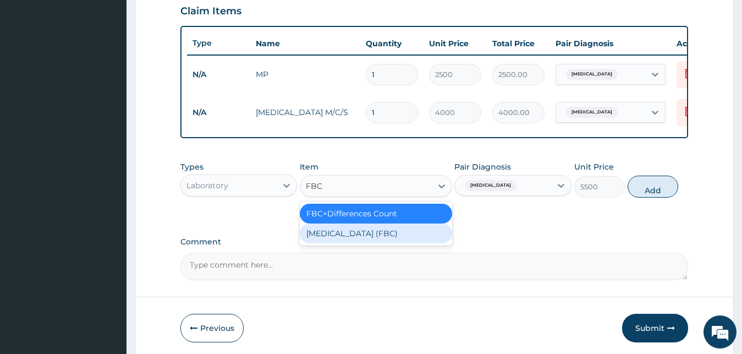
click at [373, 243] on div "Full Blood Count (FBC)" at bounding box center [376, 233] width 152 height 20
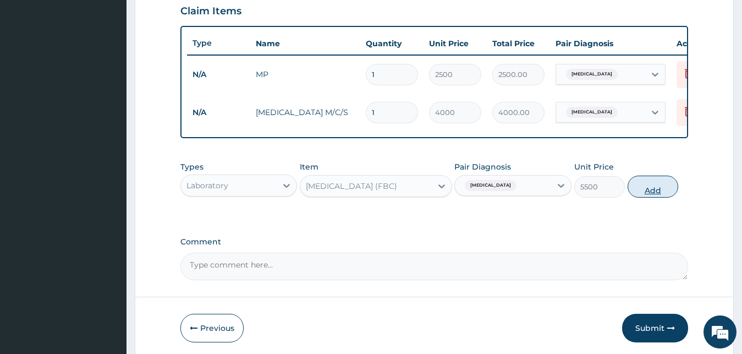
click at [642, 197] on button "Add" at bounding box center [653, 187] width 51 height 22
type input "0"
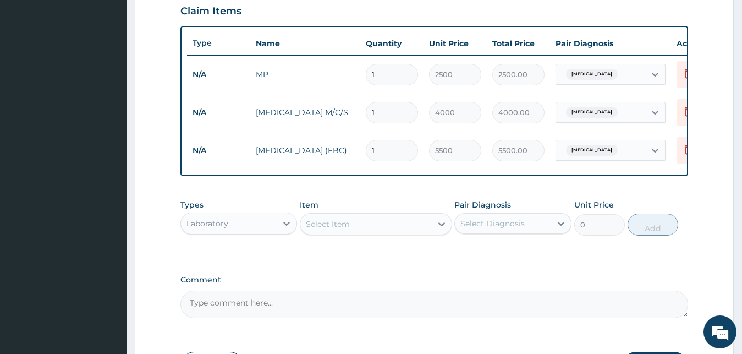
click at [490, 229] on div "Select Diagnosis" at bounding box center [493, 223] width 64 height 11
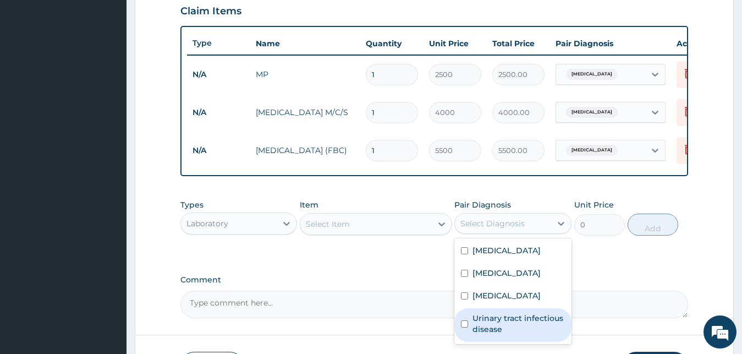
click at [508, 329] on label "Urinary tract infectious disease" at bounding box center [519, 324] width 92 height 22
checkbox input "true"
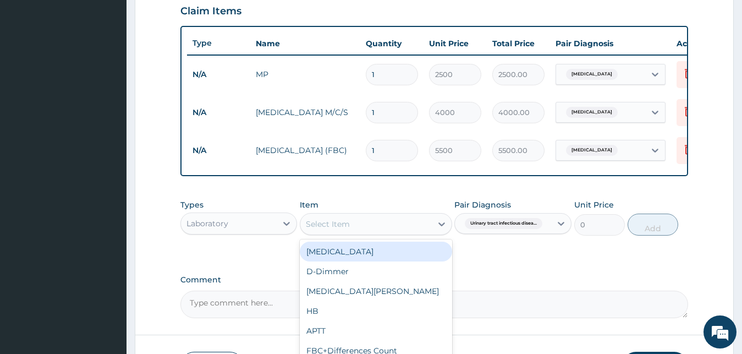
click at [397, 222] on div "Select Item" at bounding box center [376, 224] width 152 height 22
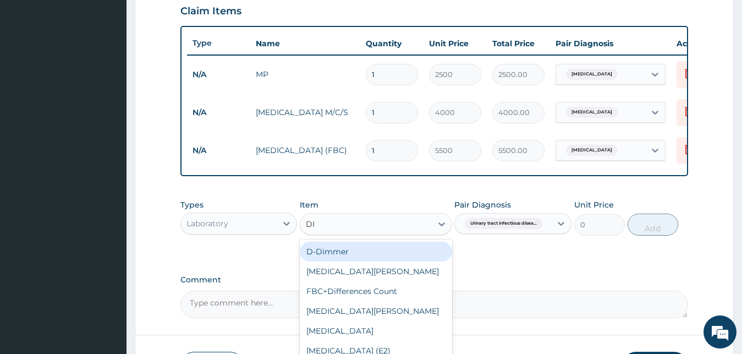
type input "DIP"
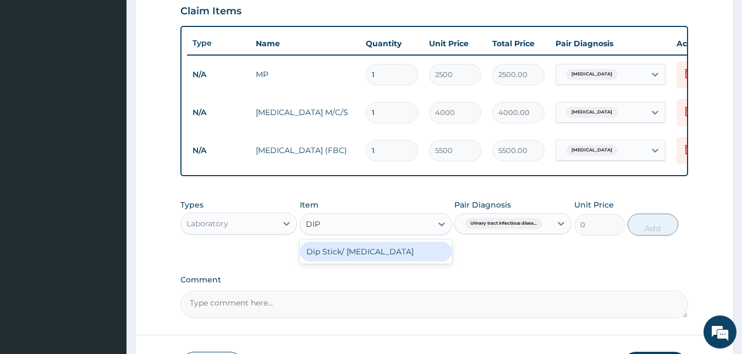
click at [385, 259] on div "Dip Stick/ Urinalysis" at bounding box center [376, 252] width 152 height 20
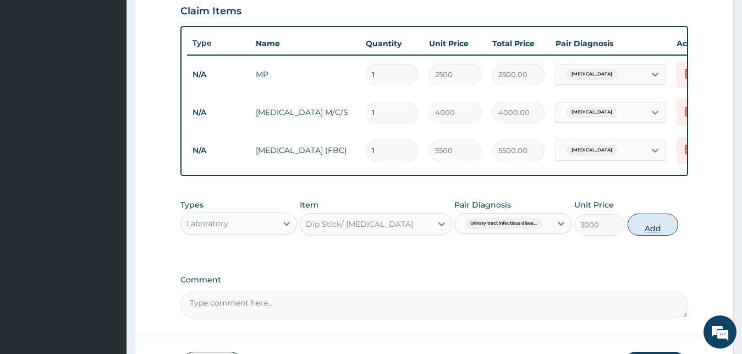
click at [645, 229] on button "Add" at bounding box center [653, 225] width 51 height 22
type input "0"
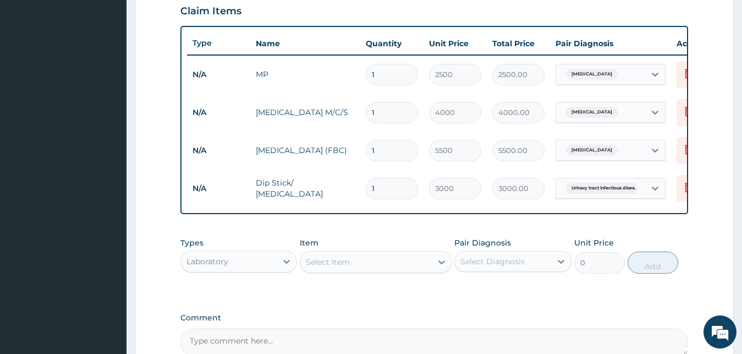
click at [502, 267] on div "Select Diagnosis" at bounding box center [493, 261] width 64 height 11
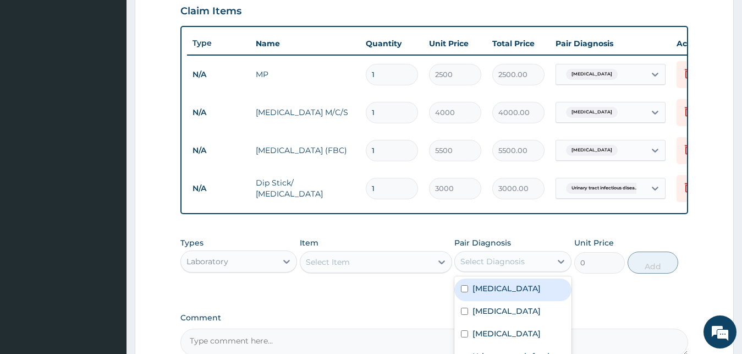
click at [492, 294] on label "[MEDICAL_DATA]" at bounding box center [507, 288] width 68 height 11
checkbox input "true"
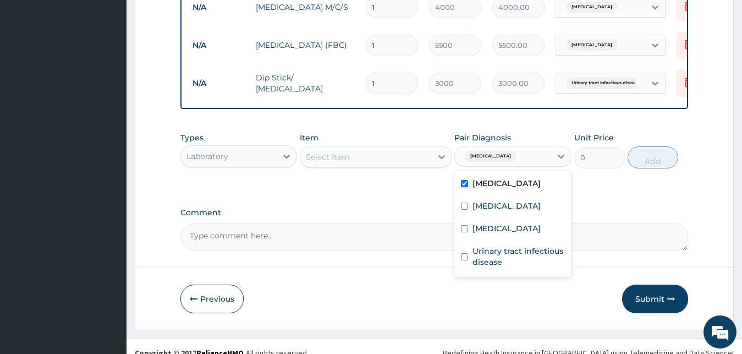
scroll to position [496, 0]
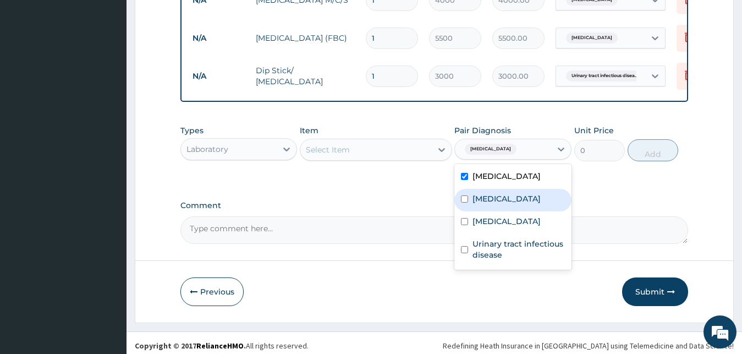
click at [523, 204] on label "[MEDICAL_DATA]" at bounding box center [507, 198] width 68 height 11
checkbox input "true"
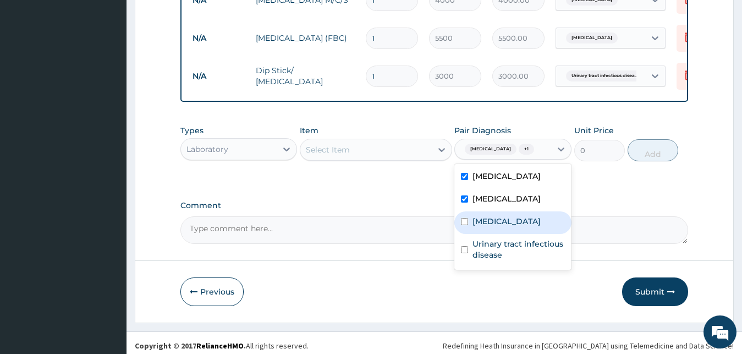
click at [503, 234] on div "[MEDICAL_DATA]" at bounding box center [513, 222] width 117 height 23
checkbox input "true"
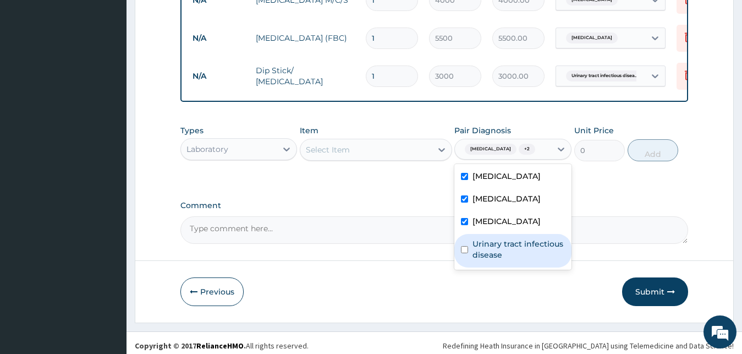
click at [504, 260] on label "Urinary tract infectious disease" at bounding box center [519, 249] width 92 height 22
checkbox input "true"
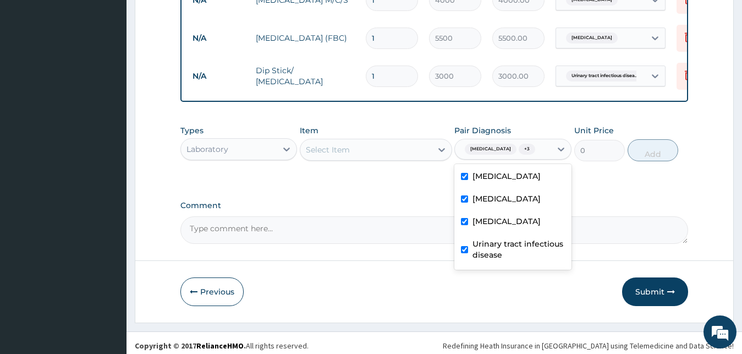
click at [362, 156] on div "Select Item" at bounding box center [366, 150] width 132 height 18
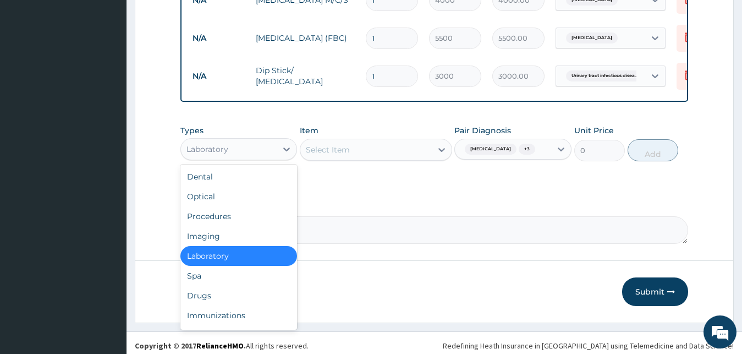
click at [276, 152] on div "Laboratory" at bounding box center [229, 149] width 96 height 18
click at [226, 217] on div "Procedures" at bounding box center [238, 216] width 117 height 20
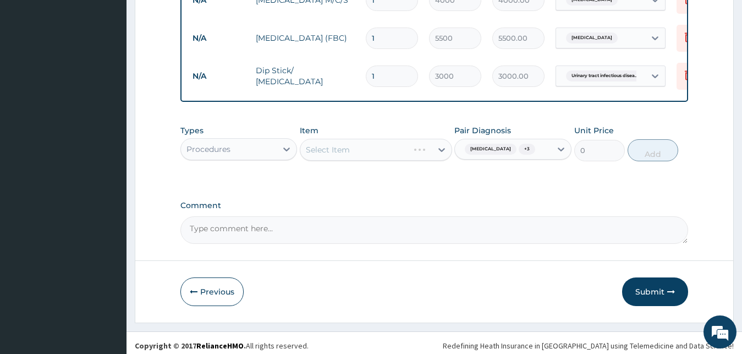
click at [386, 159] on div "Select Item" at bounding box center [376, 150] width 152 height 22
click at [386, 158] on div "Select Item" at bounding box center [366, 150] width 132 height 18
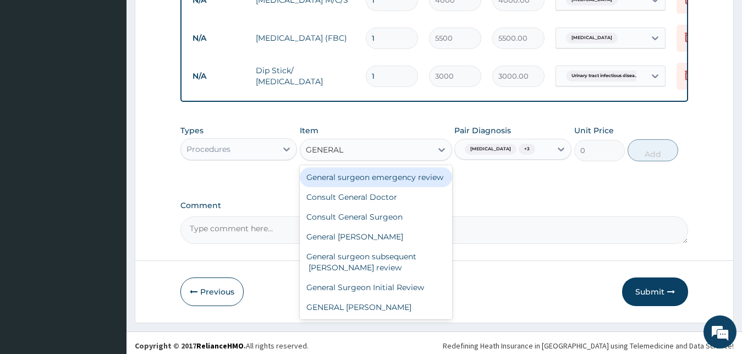
type input "GENERAL D"
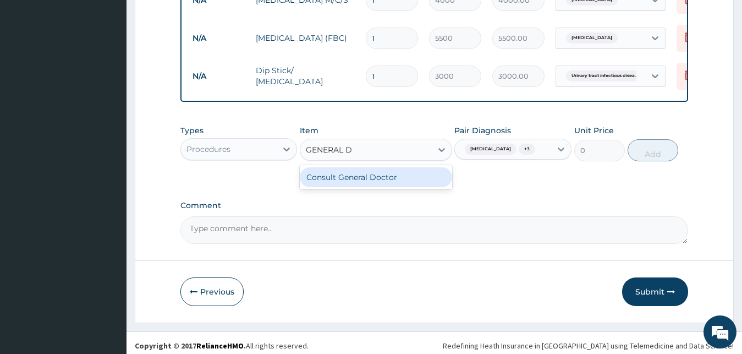
click at [384, 186] on div "Consult General Doctor" at bounding box center [376, 177] width 152 height 20
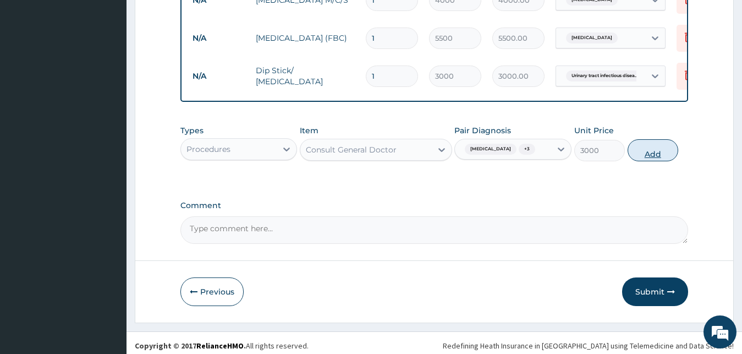
click at [665, 161] on button "Add" at bounding box center [653, 150] width 51 height 22
type input "0"
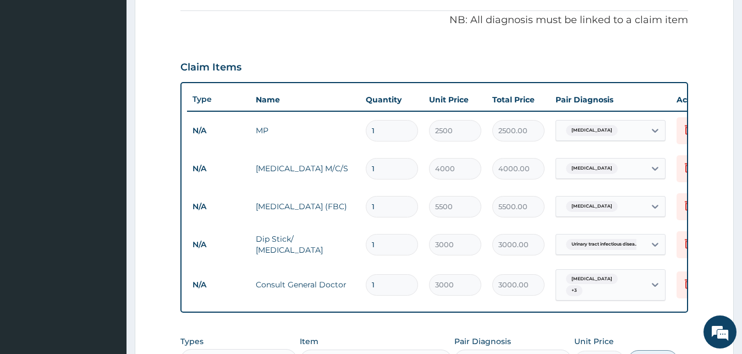
scroll to position [549, 0]
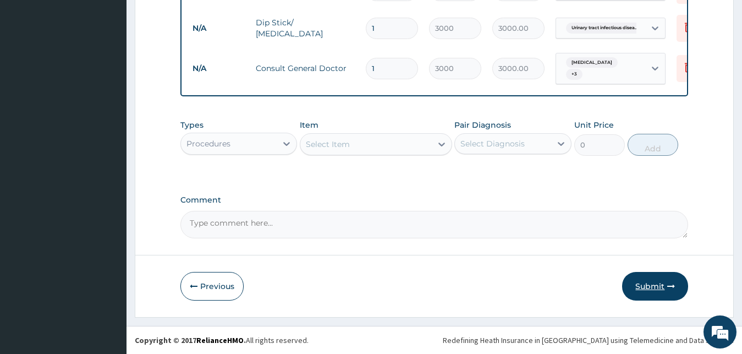
click at [635, 285] on button "Submit" at bounding box center [655, 286] width 66 height 29
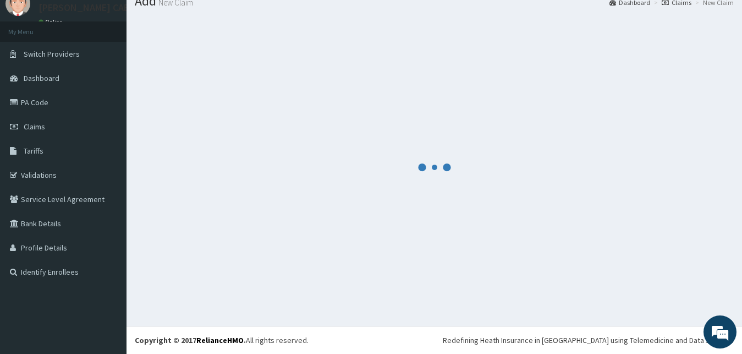
scroll to position [42, 0]
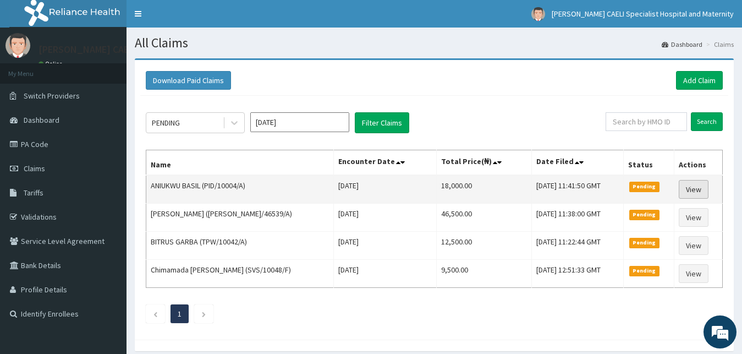
click at [693, 187] on link "View" at bounding box center [694, 189] width 30 height 19
